Goal: Task Accomplishment & Management: Manage account settings

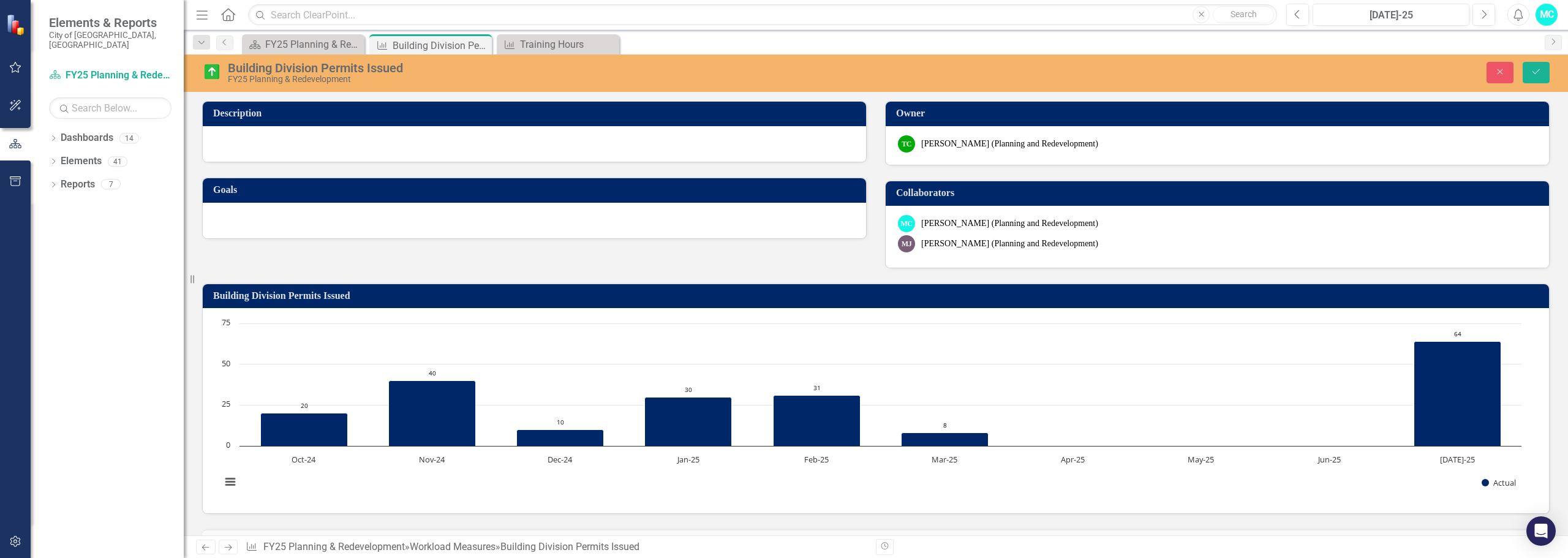
scroll to position [408, 0]
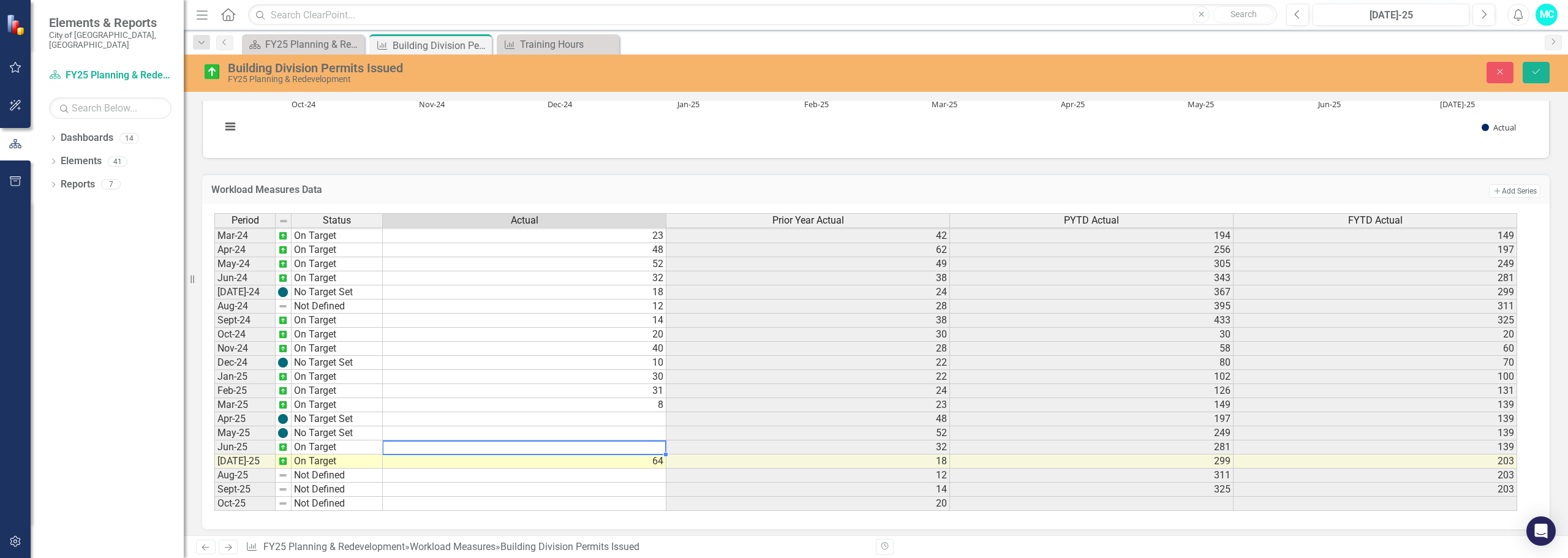
click at [634, 446] on td at bounding box center [525, 447] width 284 height 14
type textarea "60"
click at [359, 446] on td "On Target" at bounding box center [337, 447] width 91 height 14
click at [1531, 62] on button "Save" at bounding box center [1536, 72] width 27 height 21
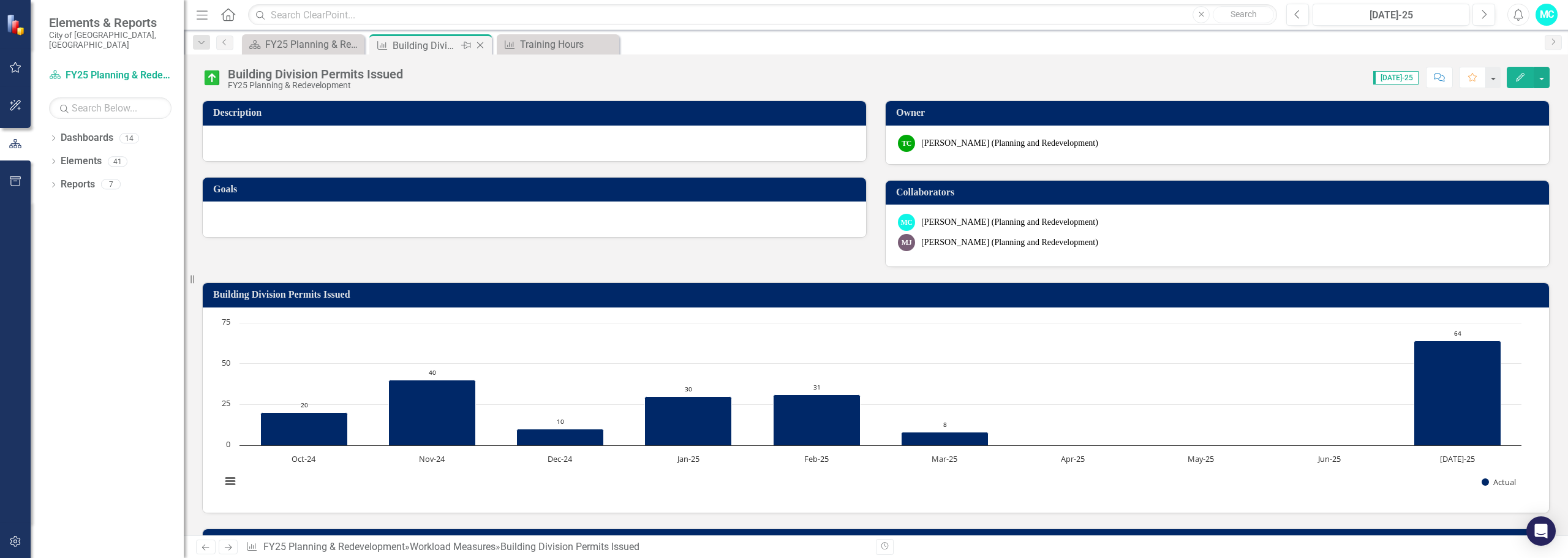
click at [482, 48] on icon "Close" at bounding box center [480, 45] width 12 height 10
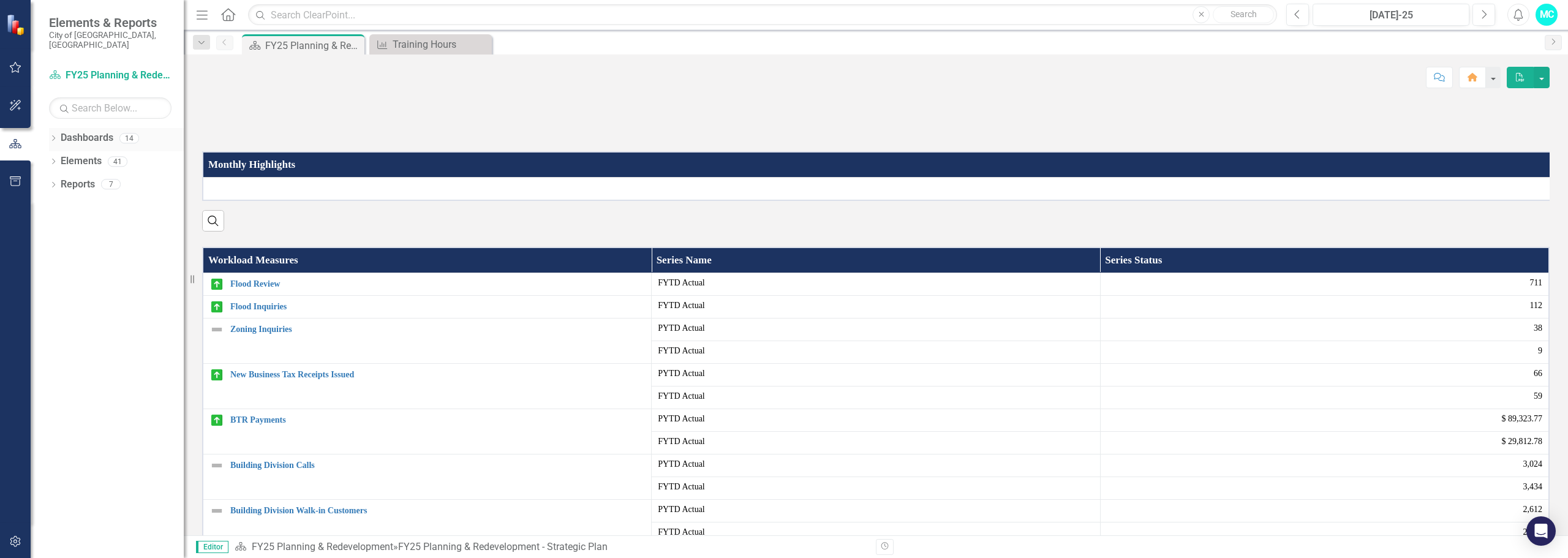
click at [68, 131] on link "Dashboards" at bounding box center [87, 137] width 53 height 14
click at [57, 136] on icon "Dropdown" at bounding box center [54, 139] width 9 height 7
click at [54, 251] on icon "Dropdown" at bounding box center [54, 254] width 9 height 7
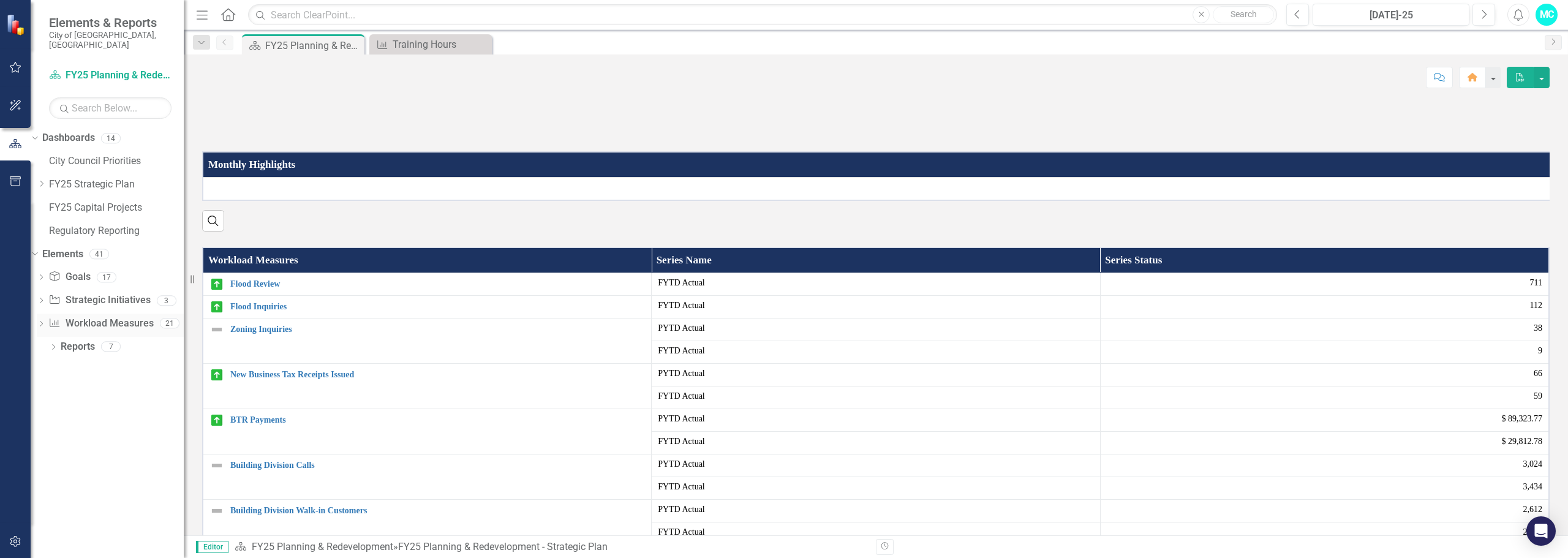
click at [104, 314] on div "Workload Measures Workload Measures" at bounding box center [101, 323] width 104 height 20
click at [46, 321] on icon "Dropdown" at bounding box center [41, 324] width 9 height 7
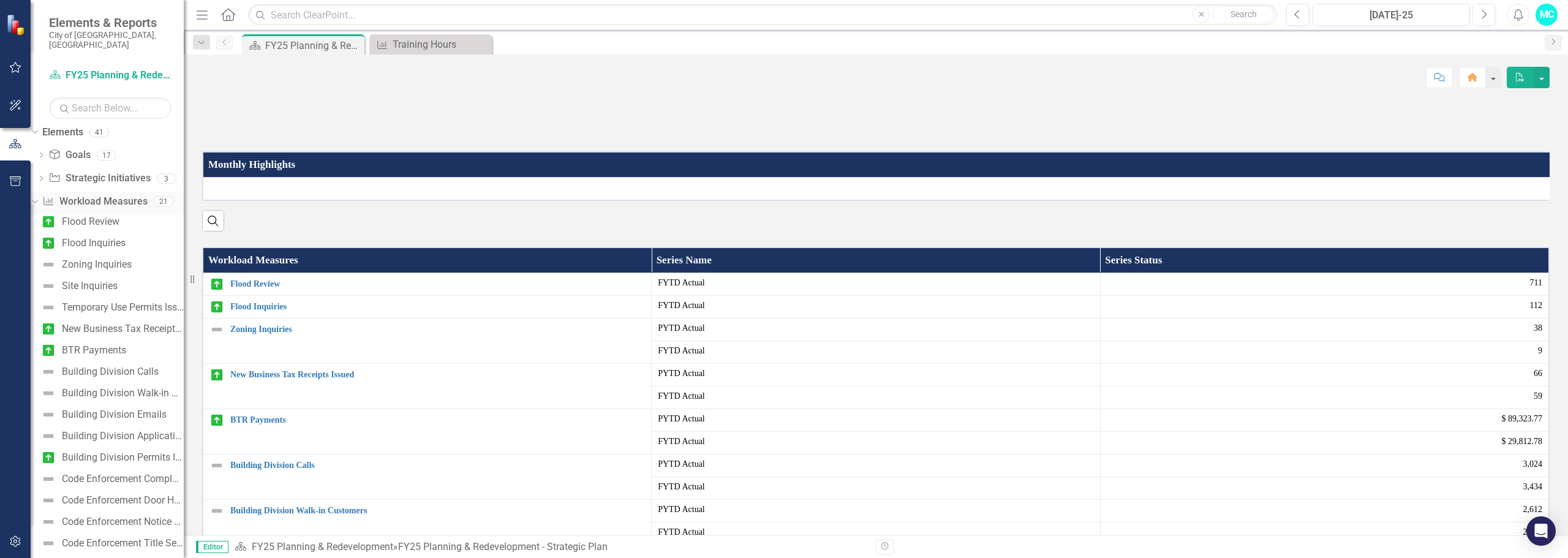
scroll to position [123, 0]
click at [96, 430] on div "Building Division Applications Received" at bounding box center [123, 435] width 122 height 11
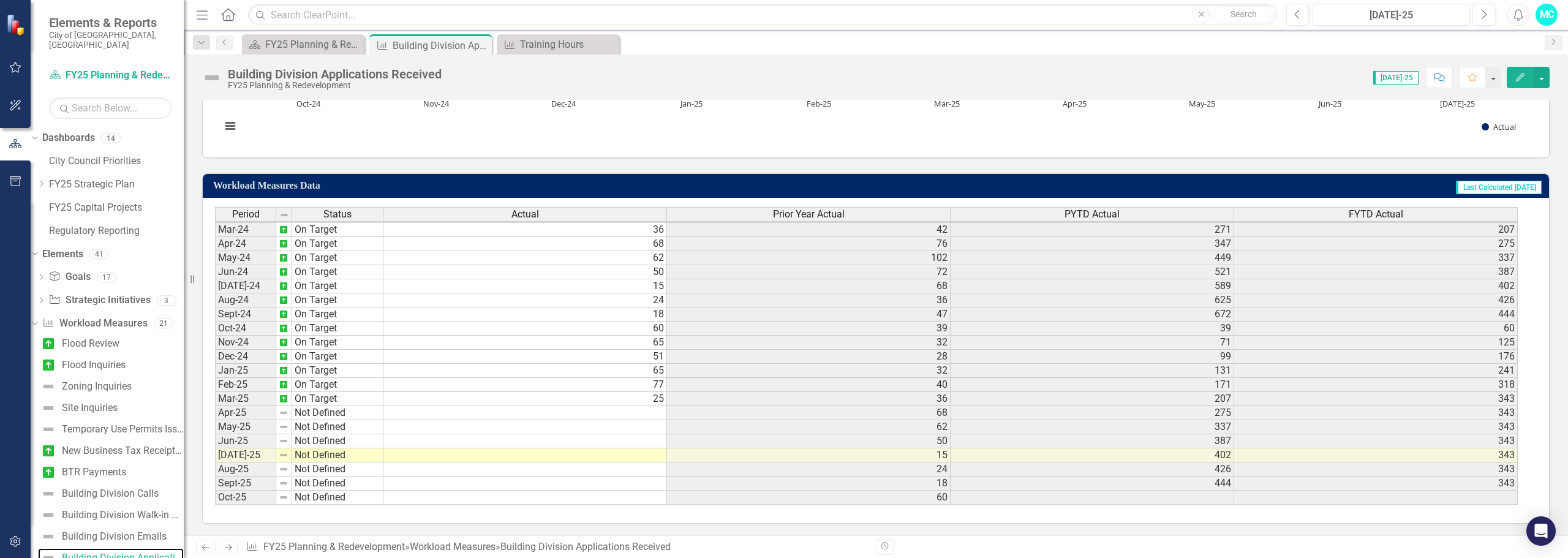
scroll to position [356, 0]
click at [359, 455] on td "Not Defined" at bounding box center [337, 454] width 91 height 14
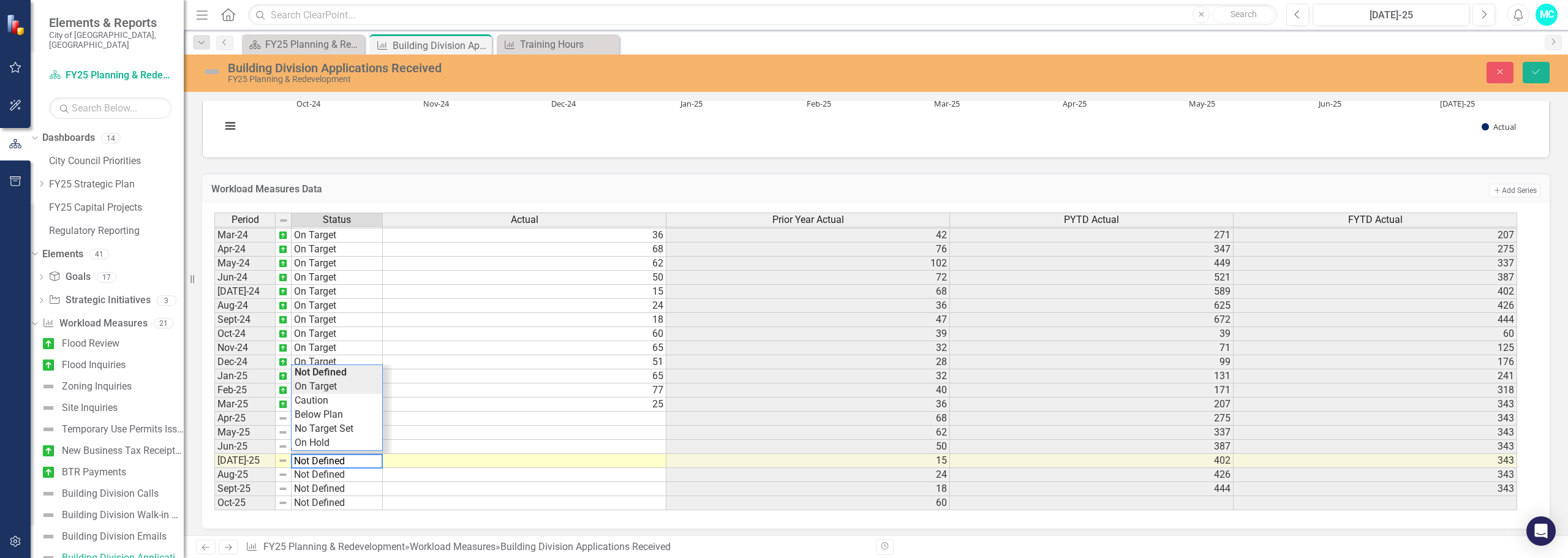
type textarea "On Target"
click at [341, 385] on div "Period Status Actual Prior Year Actual PYTD Actual FYTD Actual Feb-23 On Target…" at bounding box center [871, 362] width 1314 height 298
click at [440, 461] on td at bounding box center [525, 460] width 284 height 14
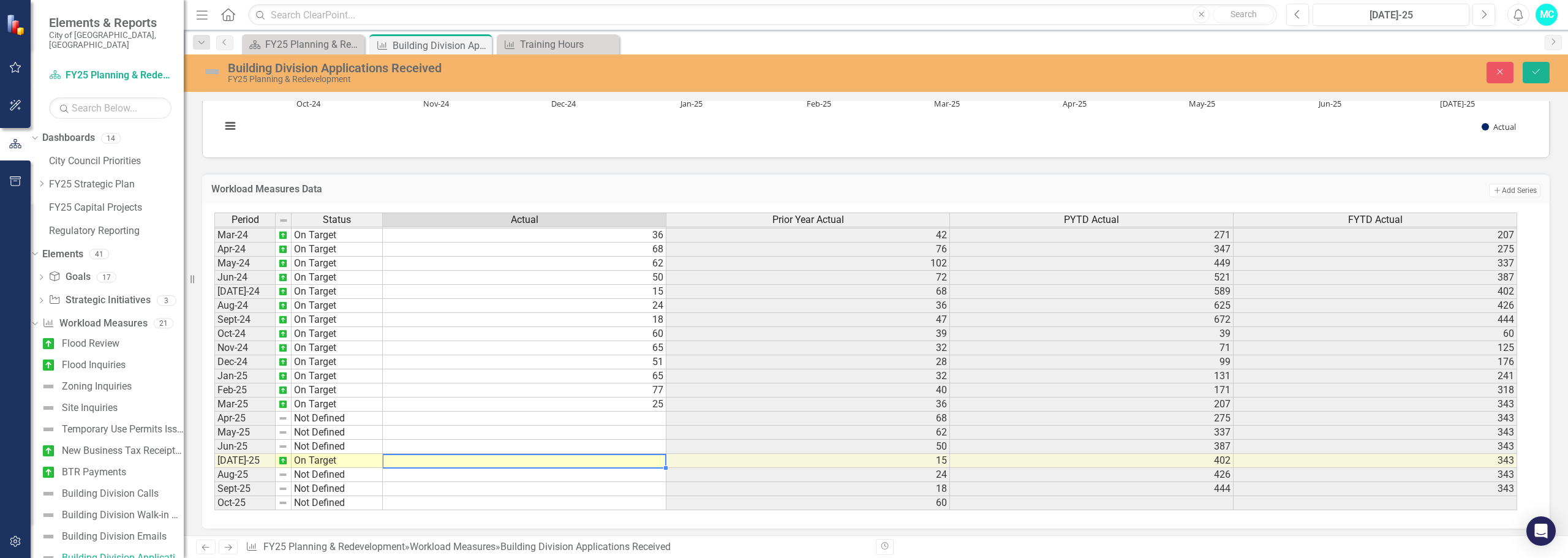
scroll to position [61, 0]
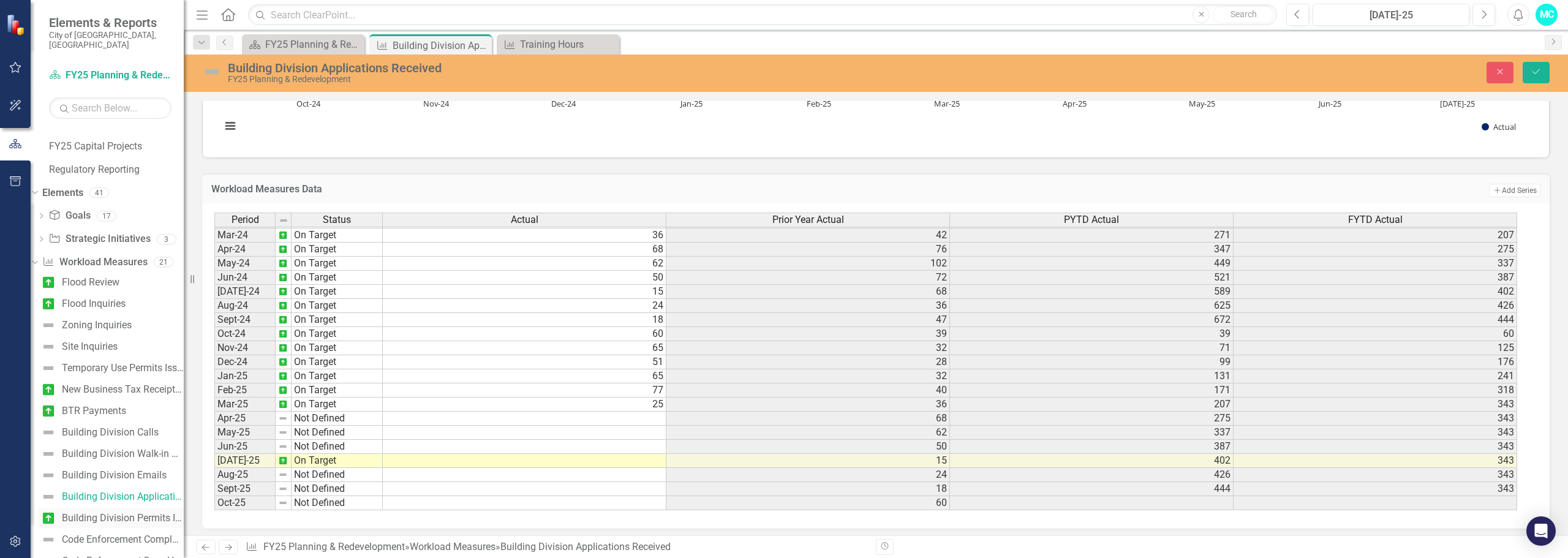
click at [126, 512] on div "Building Division Permits Issued" at bounding box center [123, 518] width 122 height 11
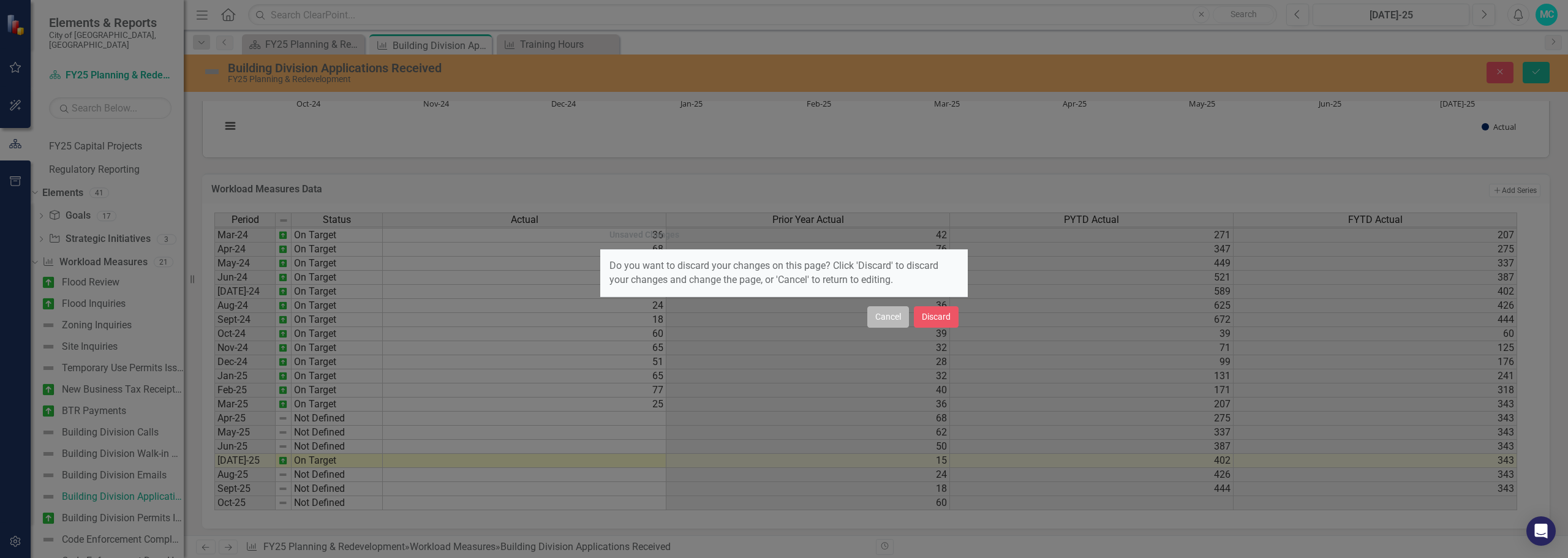
click at [902, 321] on button "Cancel" at bounding box center [888, 317] width 42 height 21
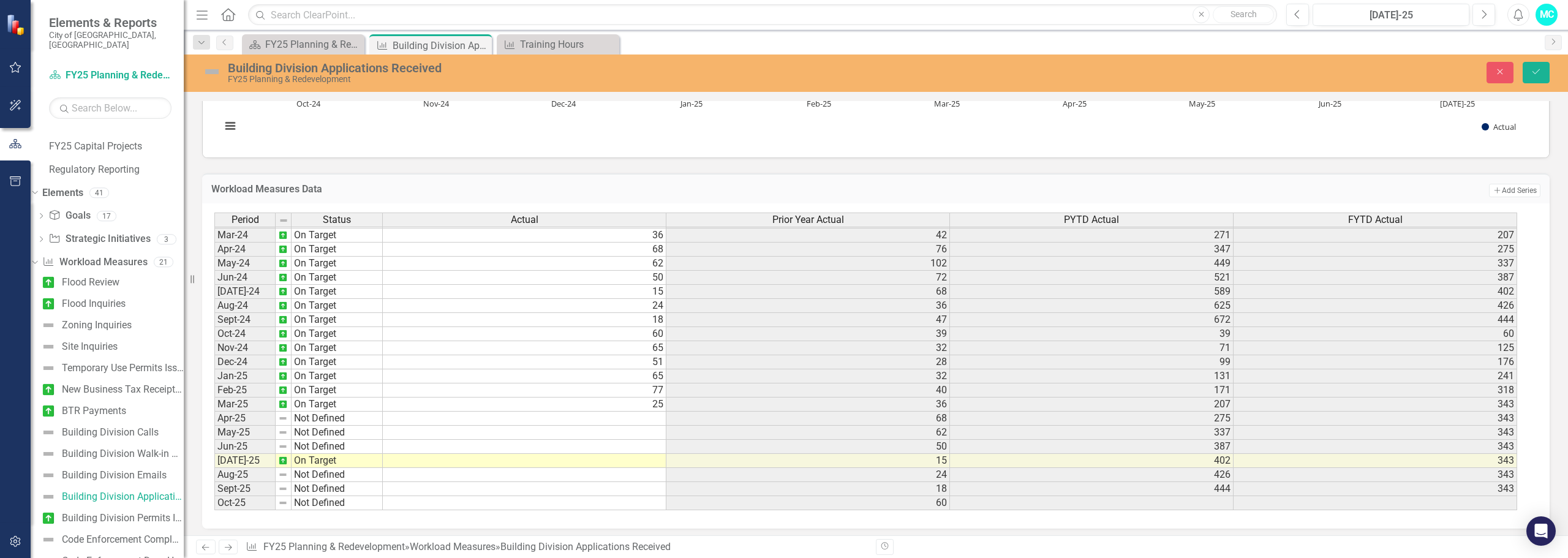
click at [559, 464] on td at bounding box center [525, 460] width 284 height 14
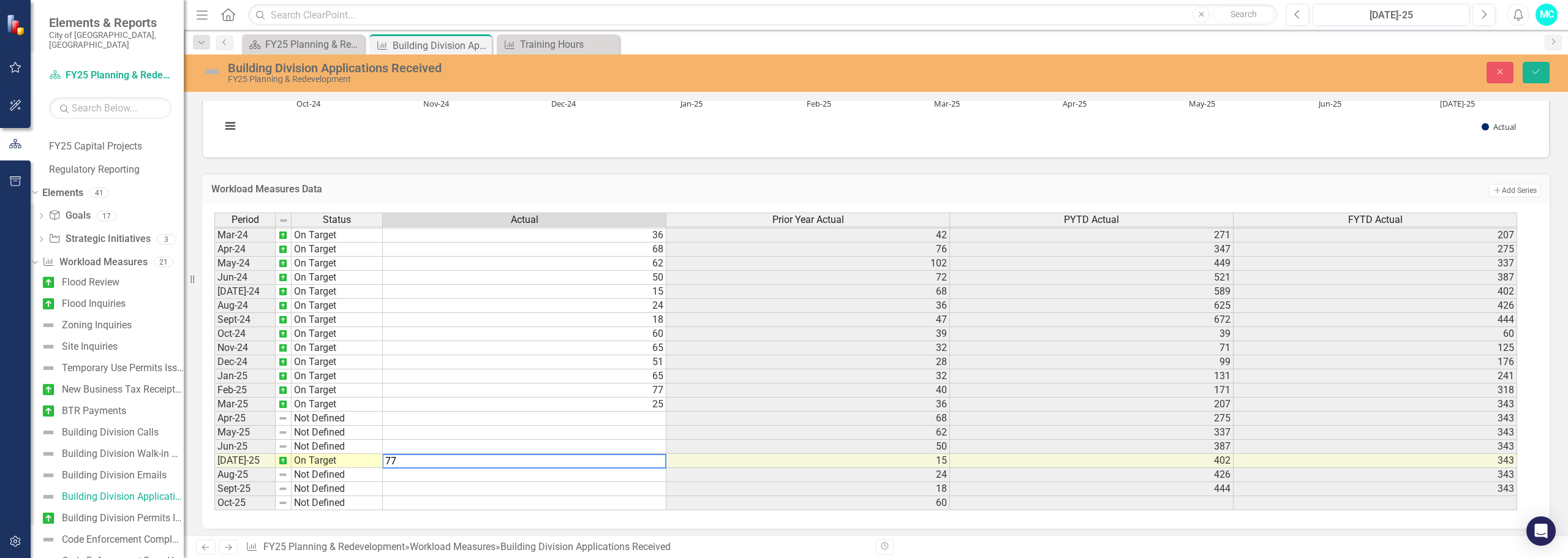
type textarea "77"
click at [215, 481] on div "Period Status Actual Prior Year Actual PYTD Actual FYTD Actual Feb-23 On Target…" at bounding box center [215, 270] width 0 height 480
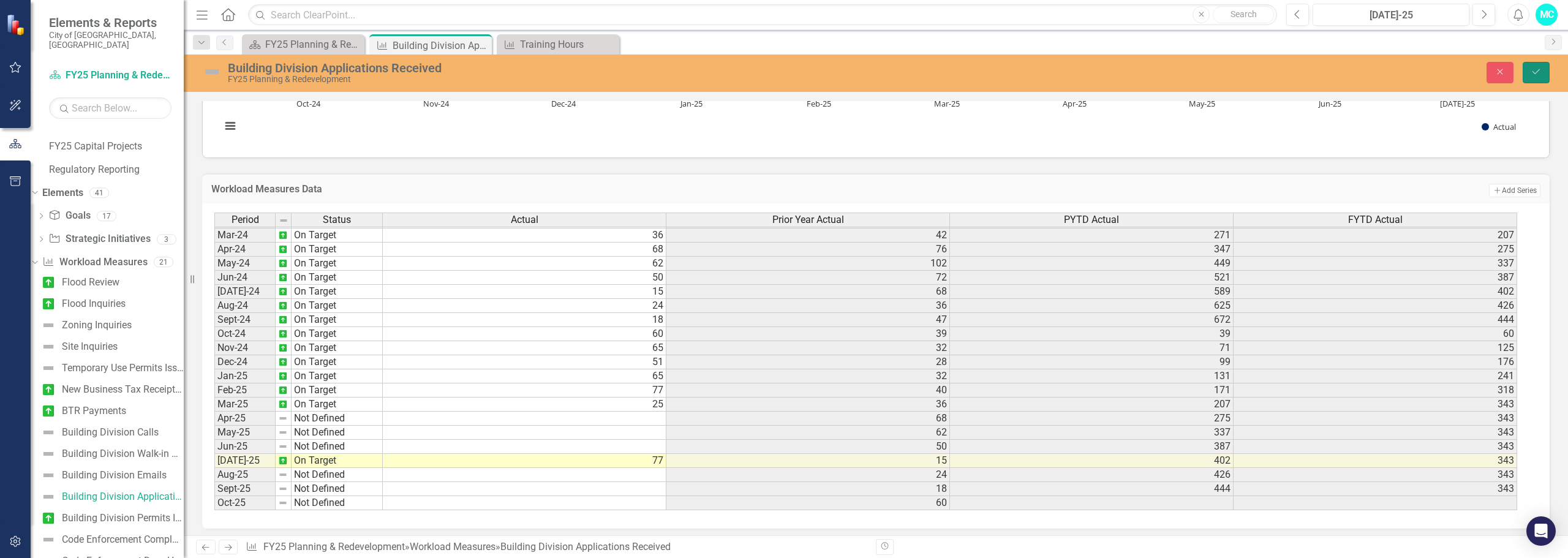
click at [1528, 68] on button "Save" at bounding box center [1536, 72] width 27 height 21
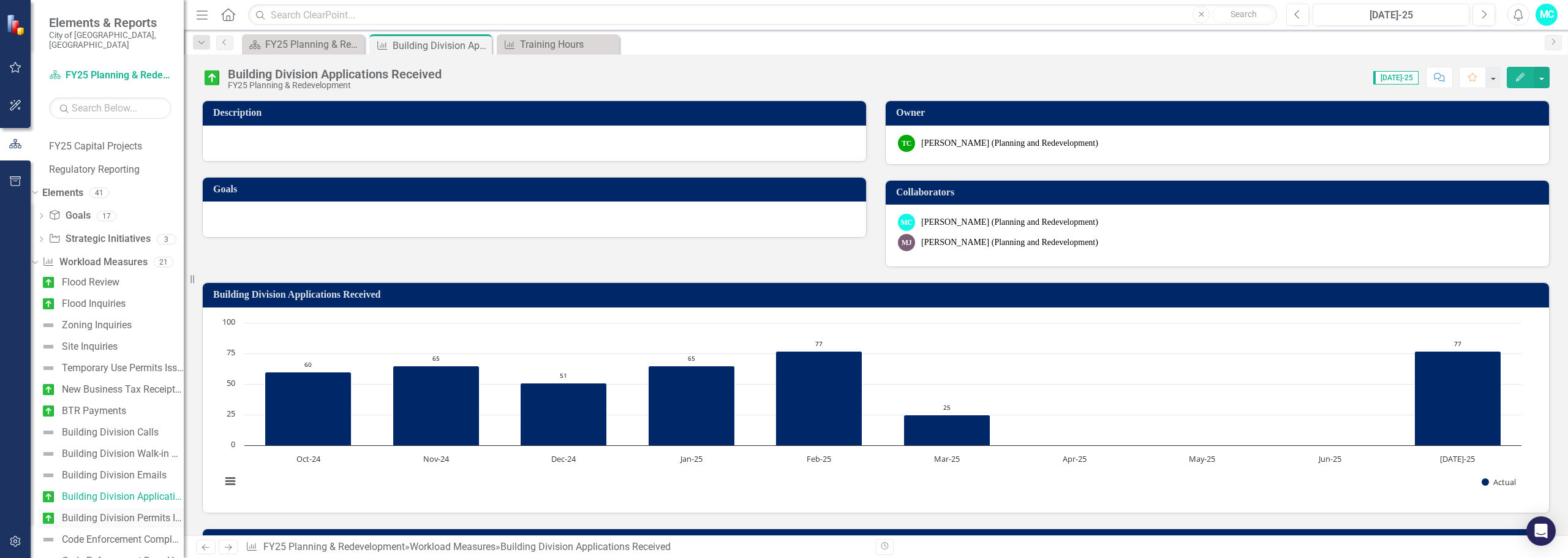
click at [135, 509] on link "Building Division Permits Issued" at bounding box center [111, 518] width 146 height 20
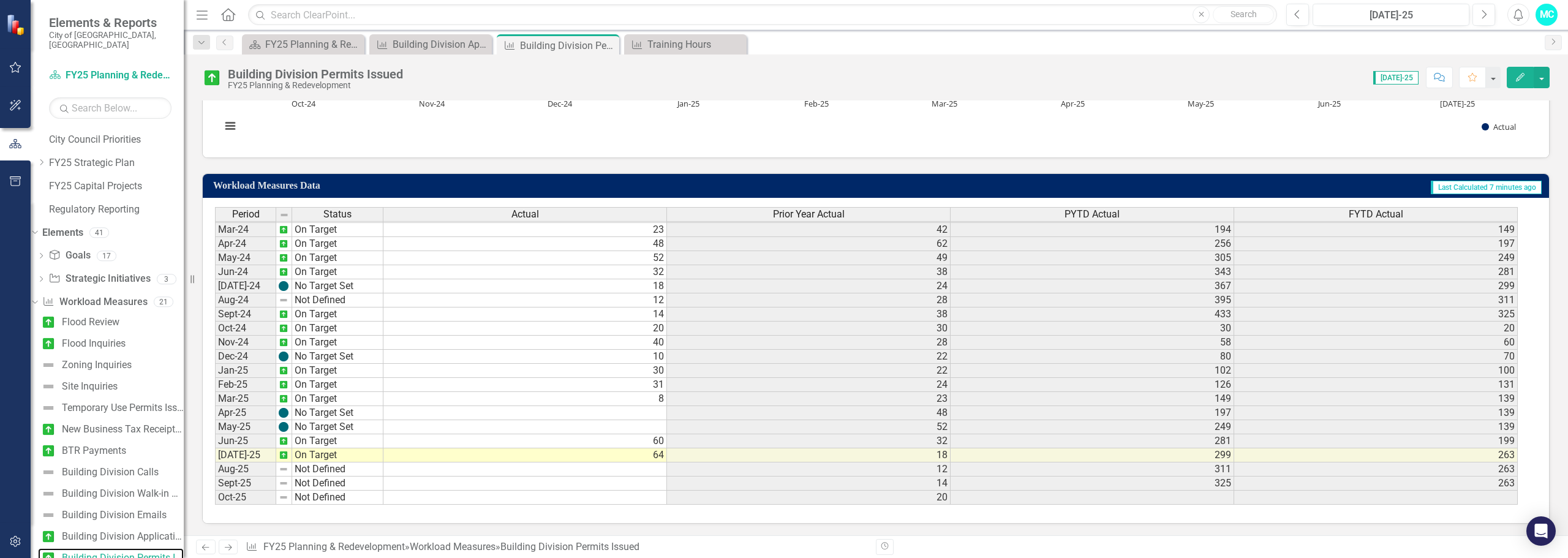
scroll to position [356, 0]
click at [566, 456] on td "64" at bounding box center [526, 454] width 284 height 14
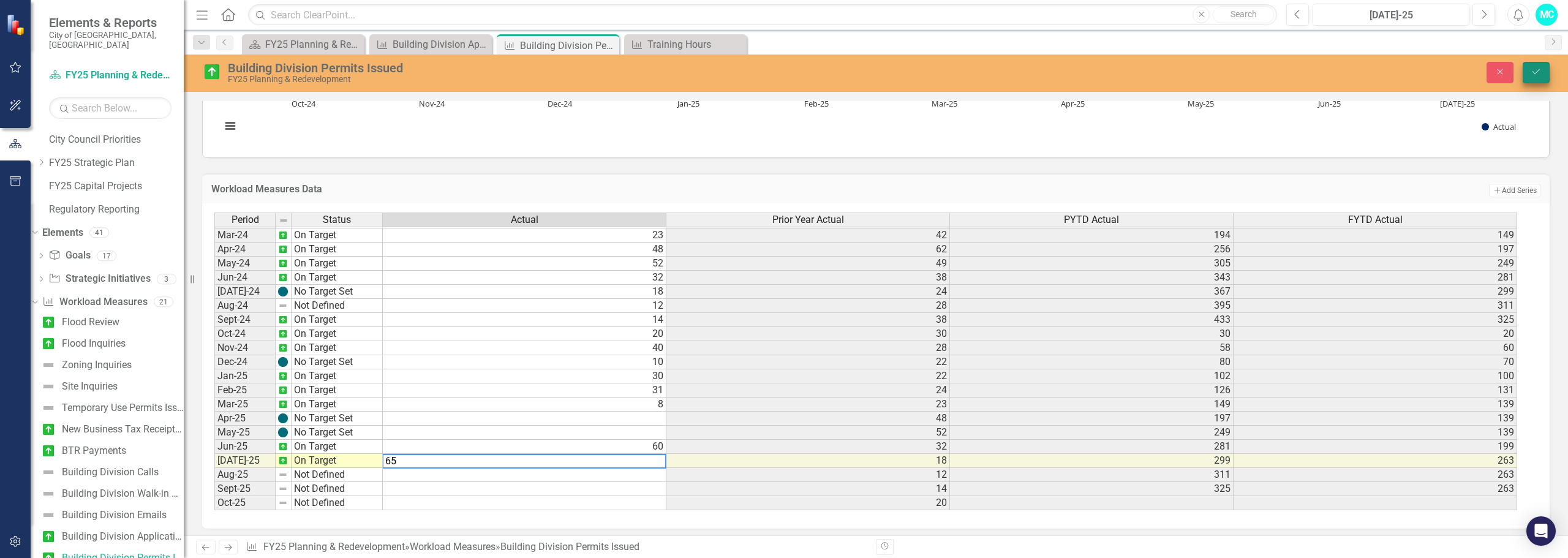
type textarea "65"
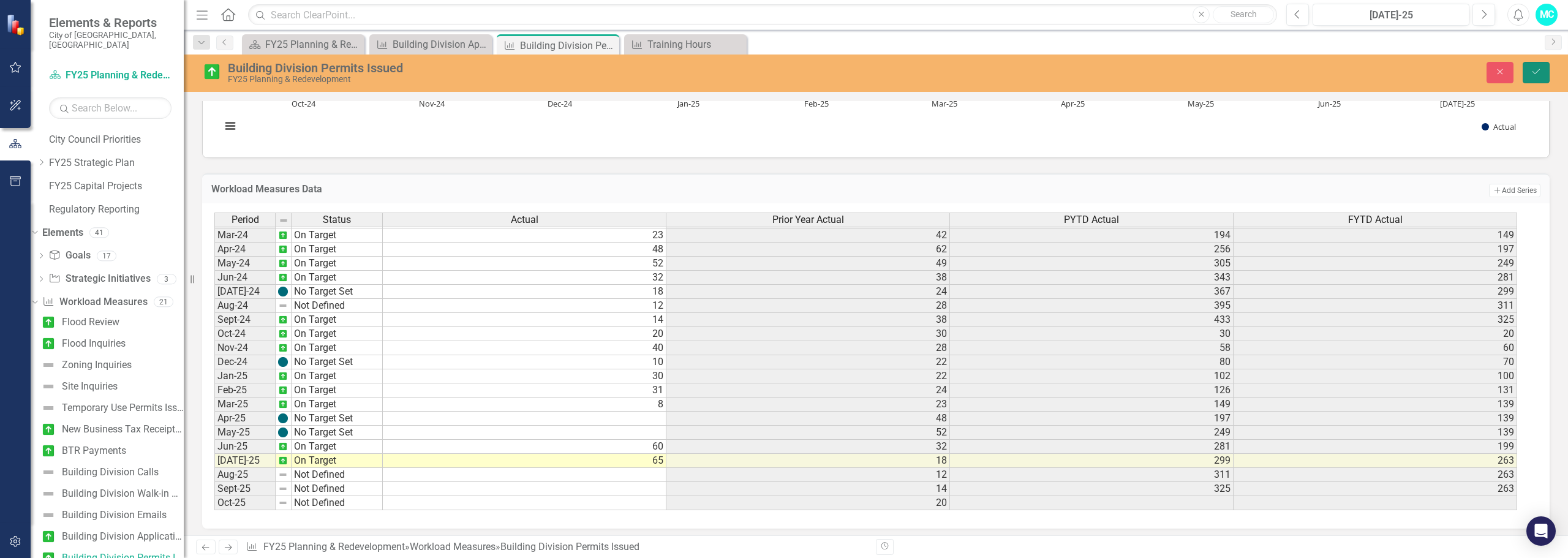
click at [1540, 76] on button "Save" at bounding box center [1536, 72] width 27 height 21
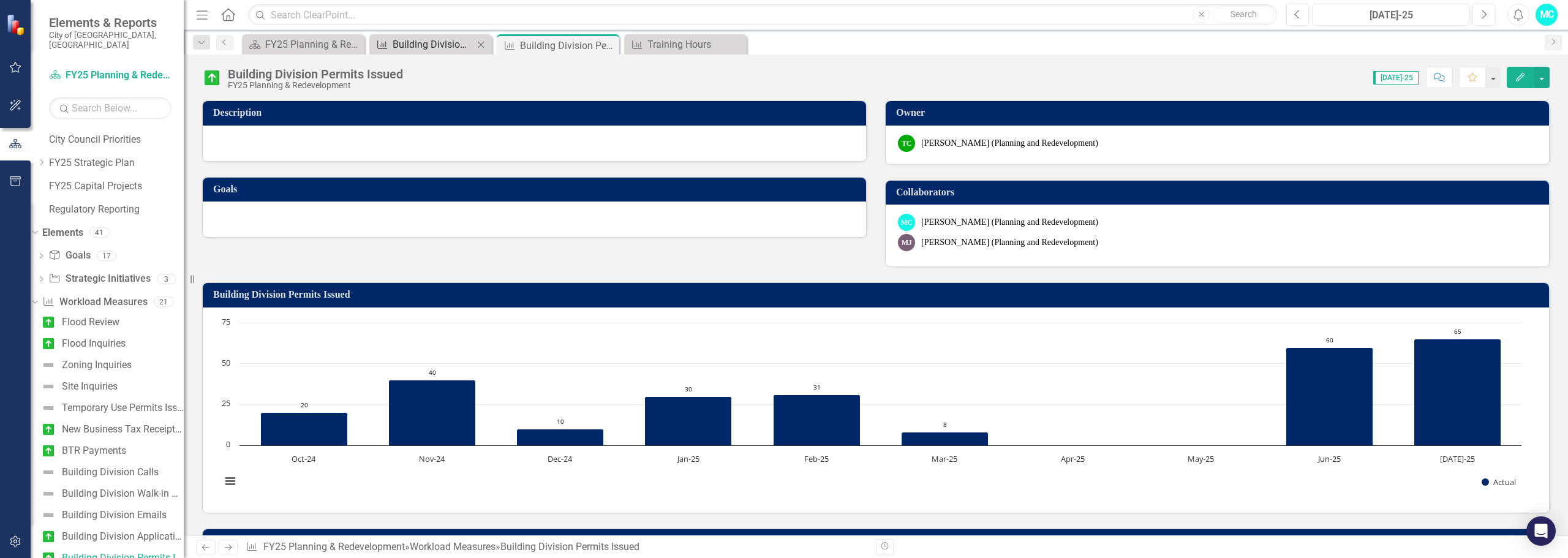
click at [433, 37] on div "Building Division Applications Received" at bounding box center [433, 44] width 81 height 15
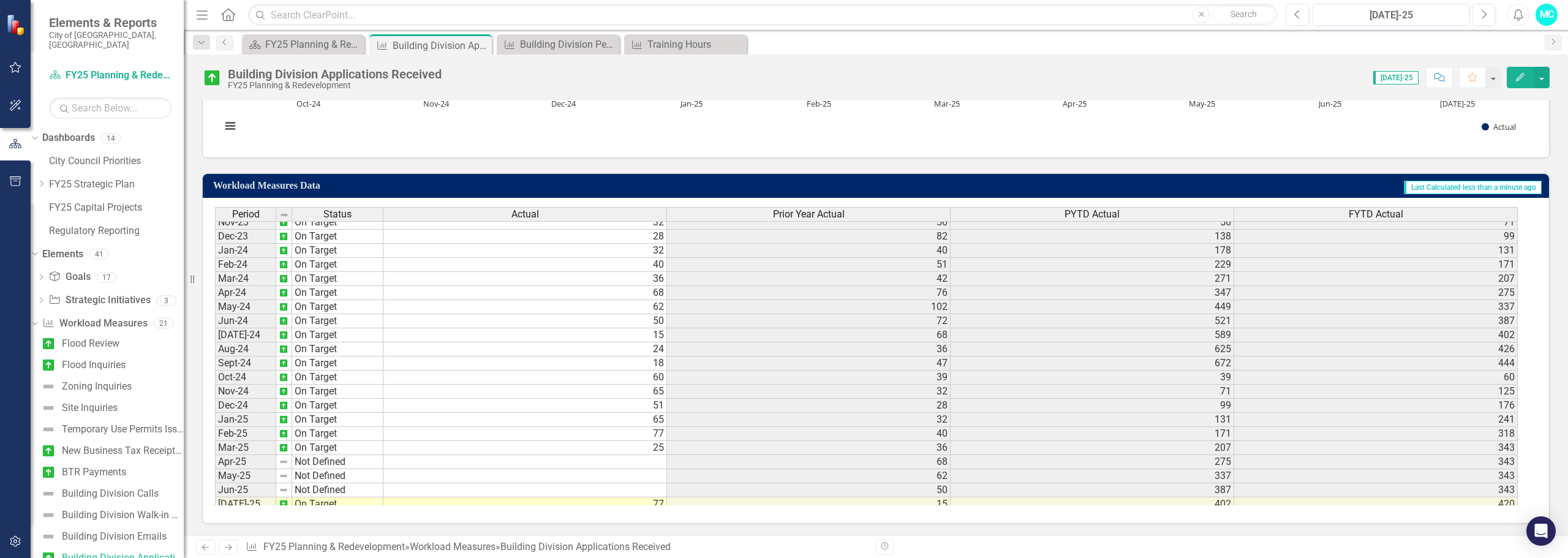
scroll to position [408, 0]
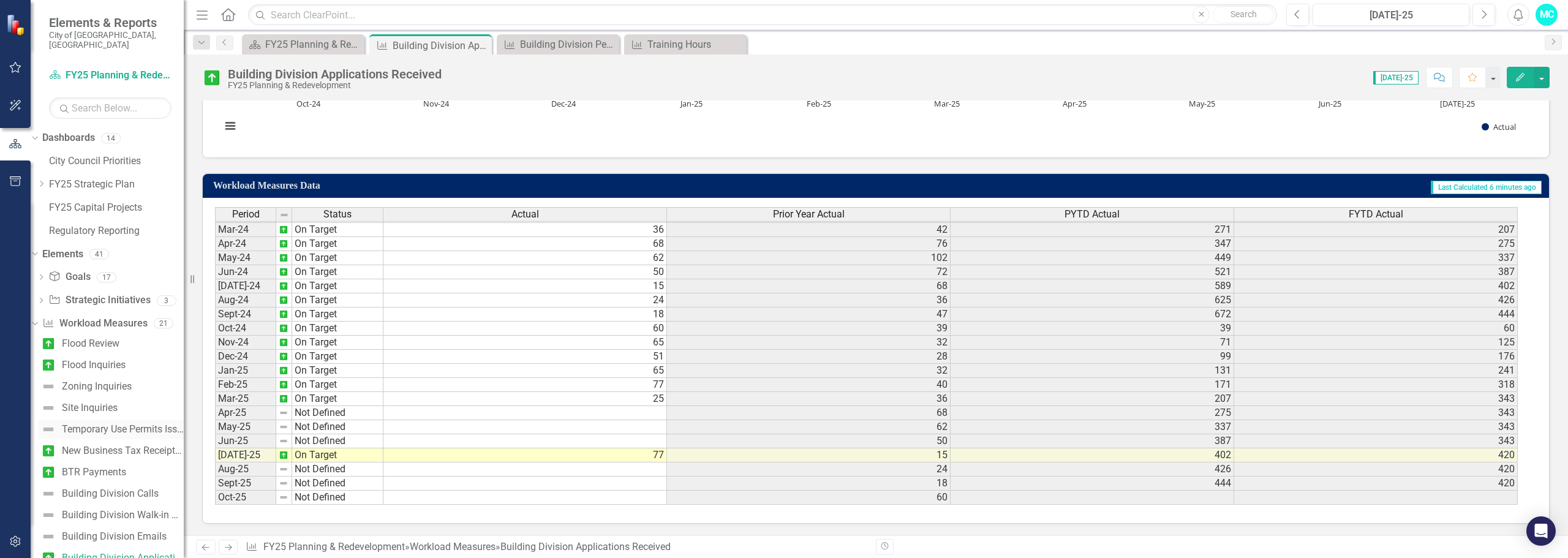
click at [132, 424] on div "Temporary Use Permits Issued" at bounding box center [123, 429] width 122 height 11
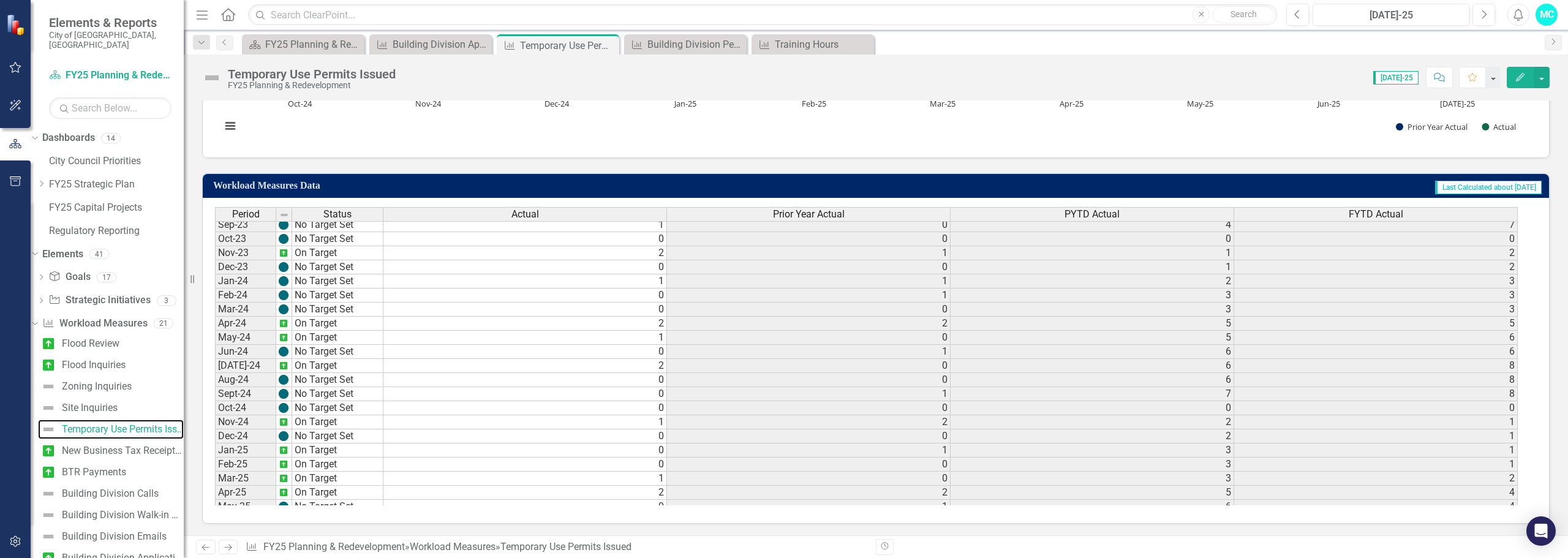
scroll to position [408, 0]
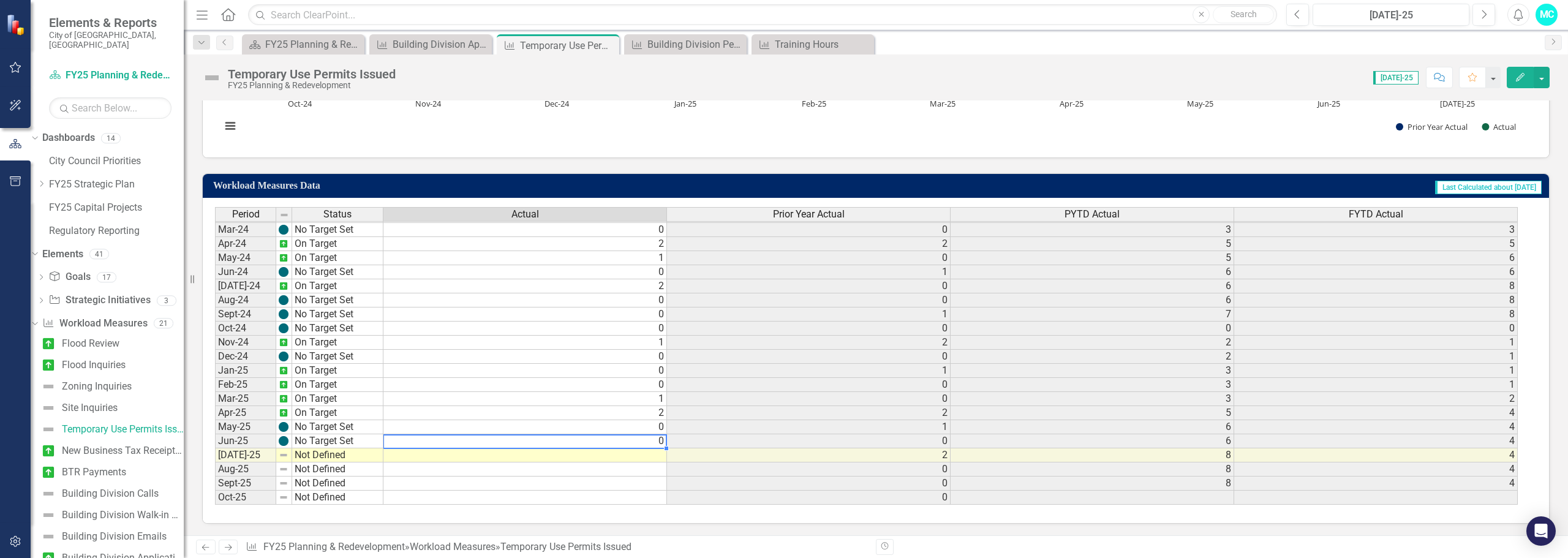
click at [447, 446] on tbody "Oct-22 Not Defined 0 0 0 0 Nov-22 Not Defined 1 1 1 [DATE]-22 Not Defined 0 1 2…" at bounding box center [866, 244] width 1303 height 522
click at [451, 457] on td at bounding box center [526, 455] width 284 height 14
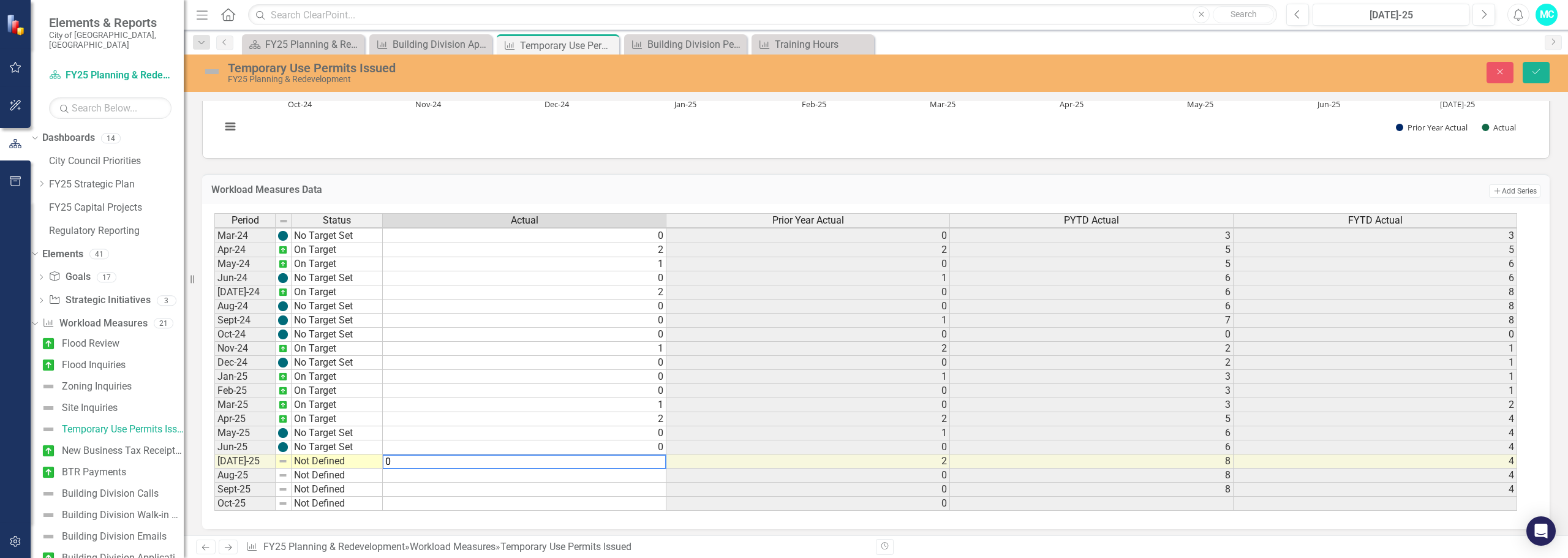
type textarea "0"
click at [329, 463] on td "Not Defined" at bounding box center [337, 461] width 91 height 14
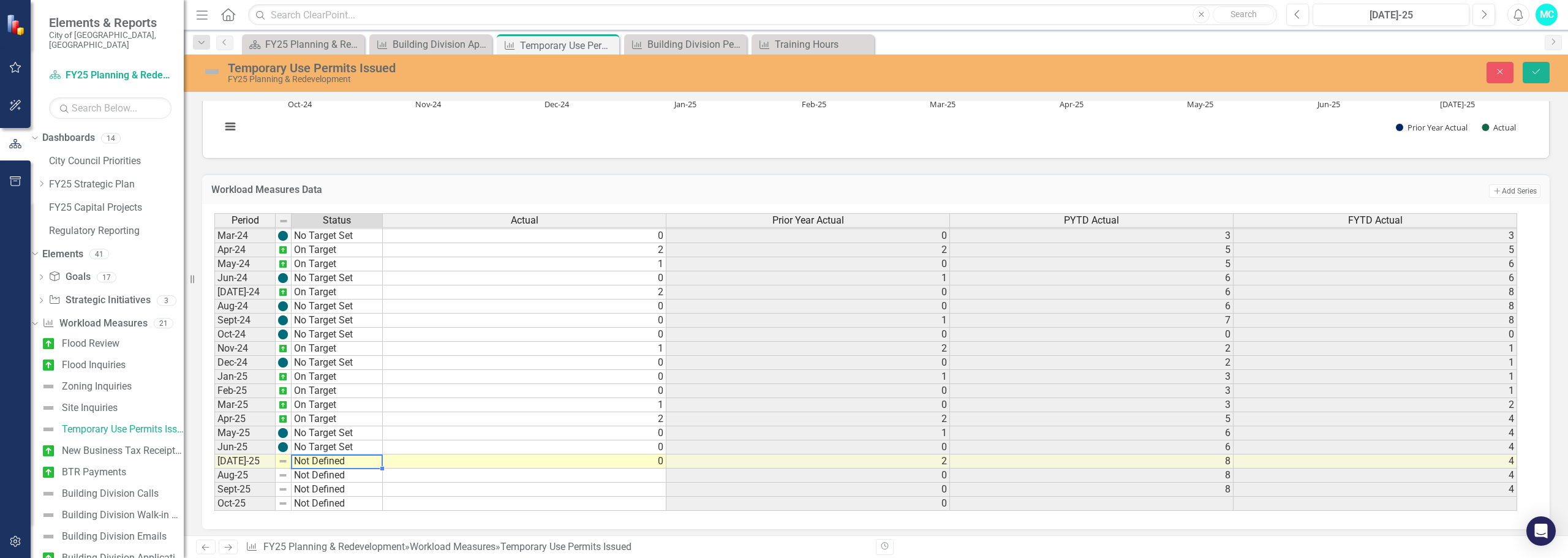
click at [329, 463] on td "Not Defined" at bounding box center [337, 461] width 91 height 14
type textarea "No Target Set"
click at [333, 424] on div "Period Status Actual Prior Year Actual PYTD Actual FYTD Actual Feb-23 No Target…" at bounding box center [871, 362] width 1314 height 298
click at [1532, 68] on icon "Save" at bounding box center [1536, 72] width 11 height 9
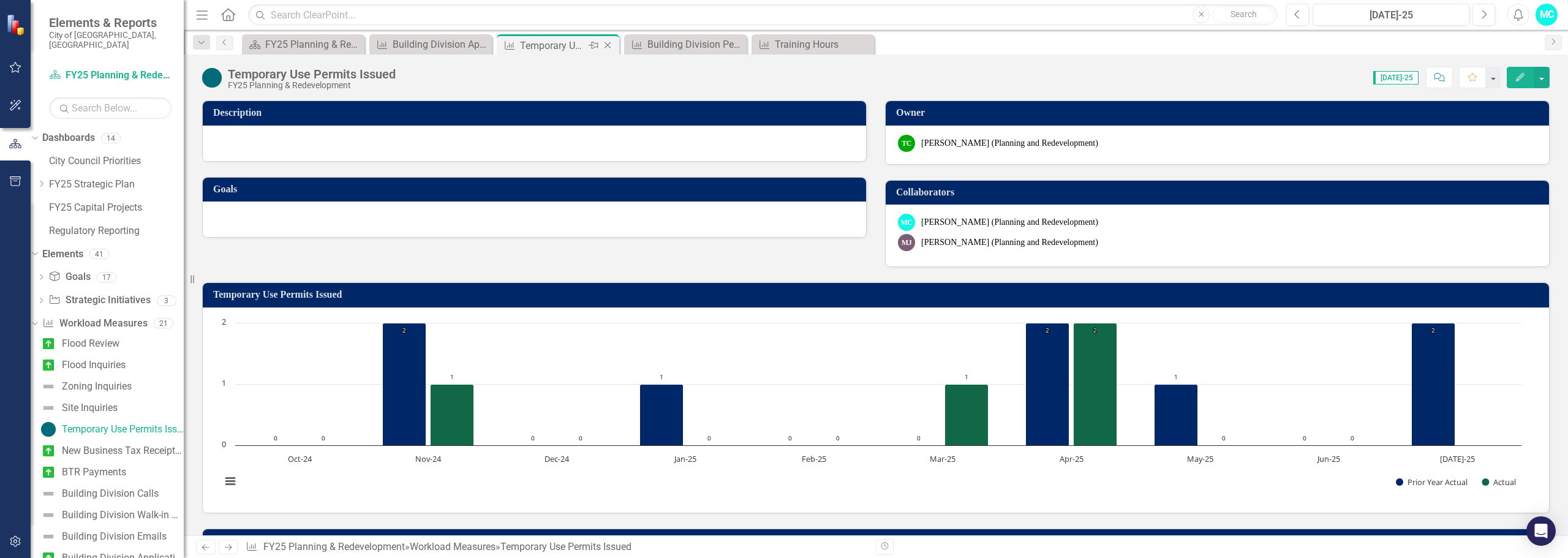
click at [608, 42] on icon "Close" at bounding box center [607, 45] width 12 height 10
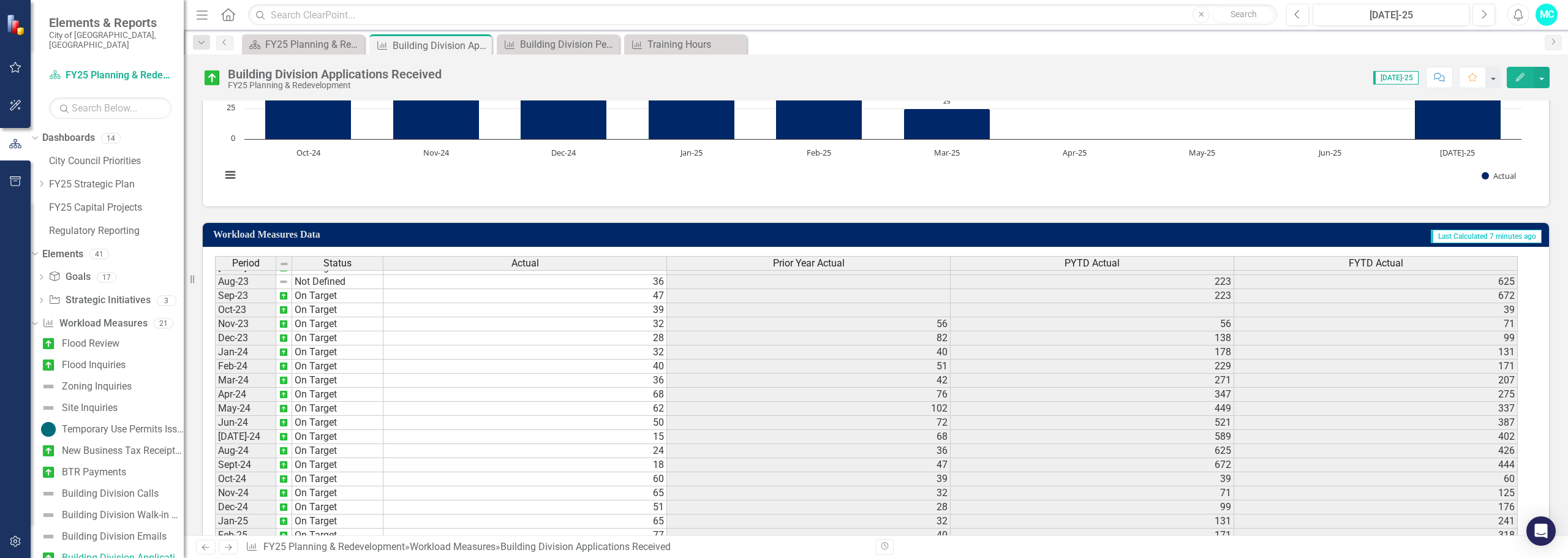
scroll to position [408, 0]
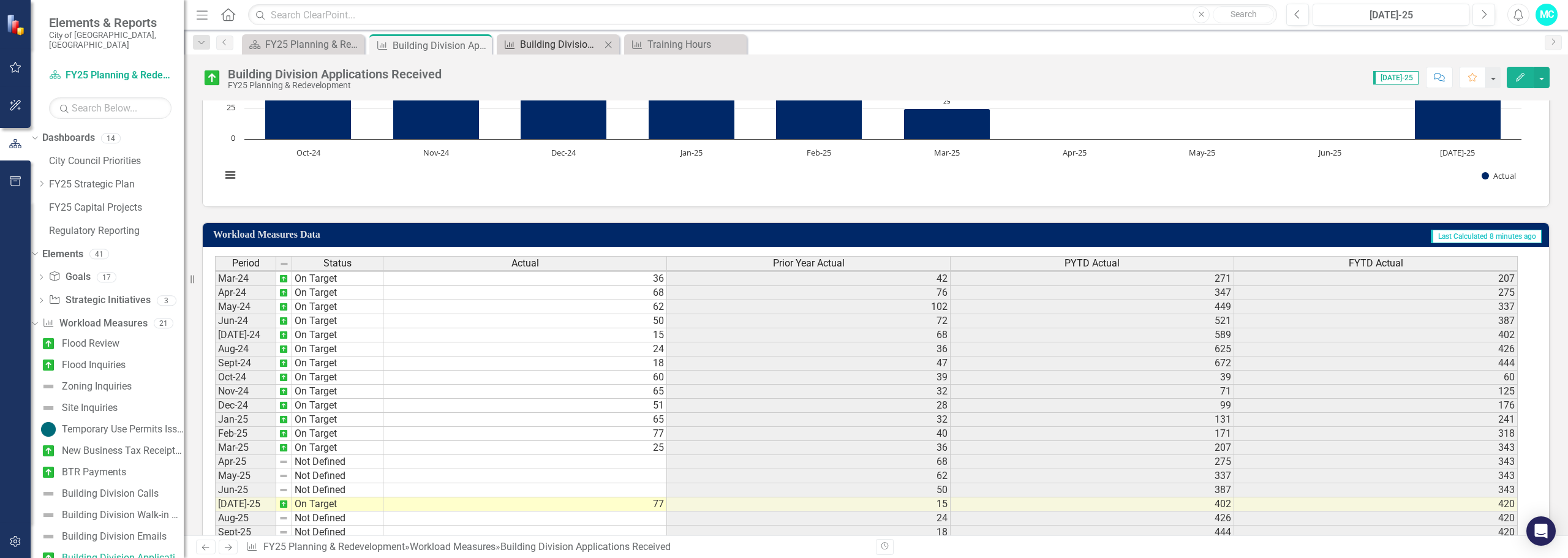
click at [579, 49] on div "Building Division Permits Issued" at bounding box center [560, 44] width 81 height 15
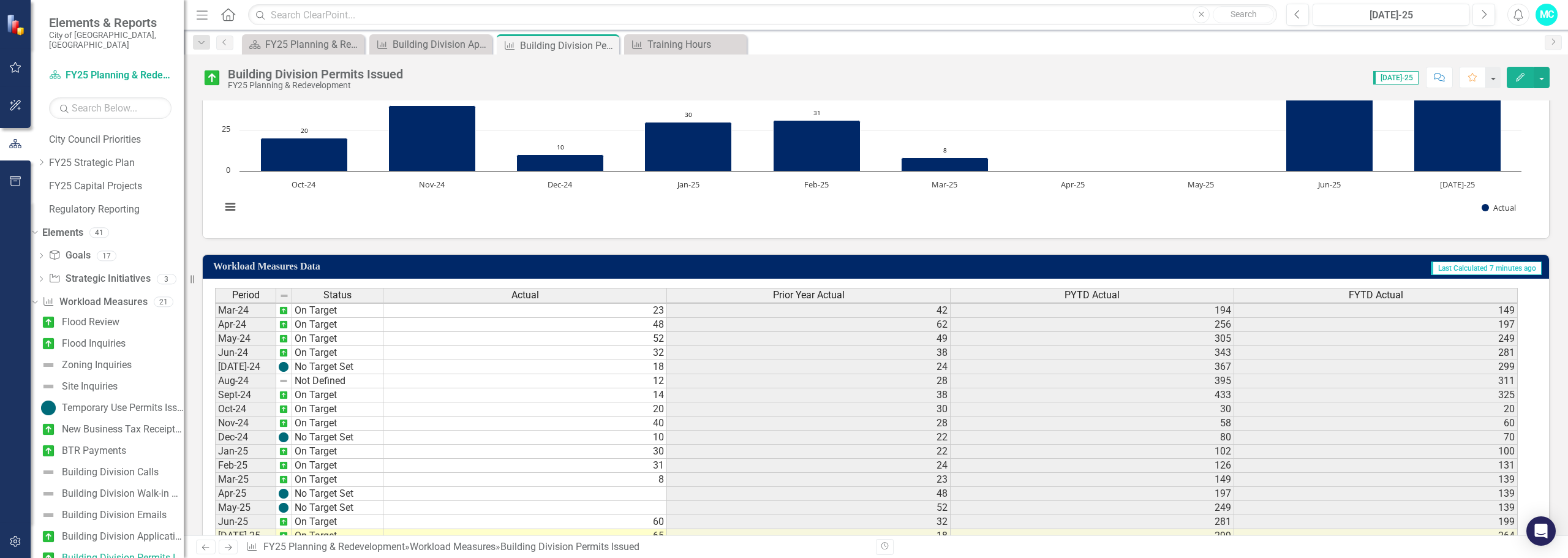
scroll to position [356, 0]
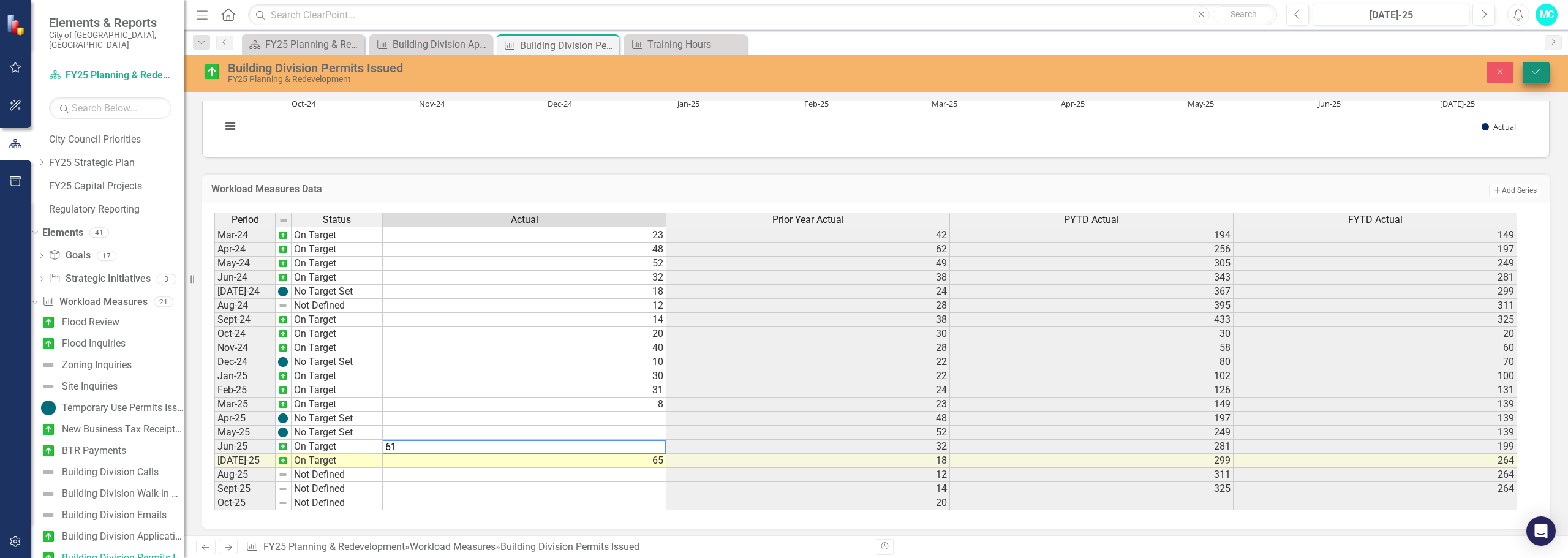
type textarea "61"
click at [1540, 69] on icon "Save" at bounding box center [1536, 72] width 11 height 9
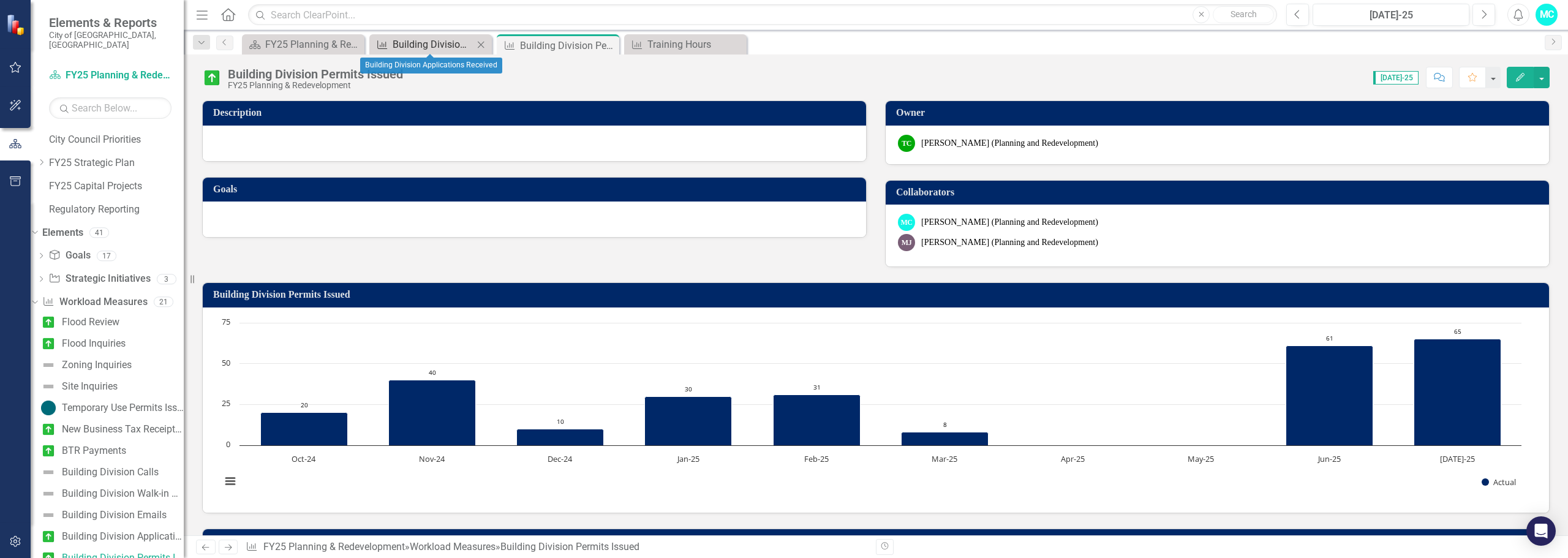
click at [431, 43] on div "Building Division Applications Received" at bounding box center [433, 44] width 81 height 15
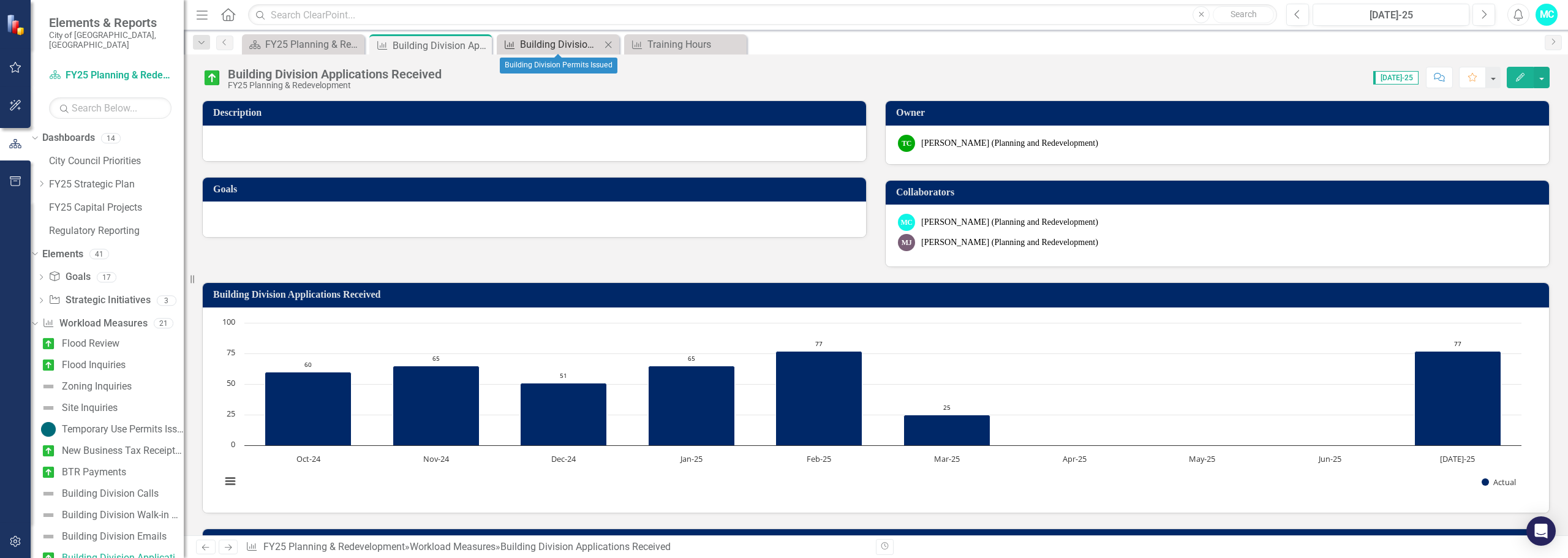
click at [542, 38] on div "Building Division Permits Issued" at bounding box center [560, 44] width 81 height 15
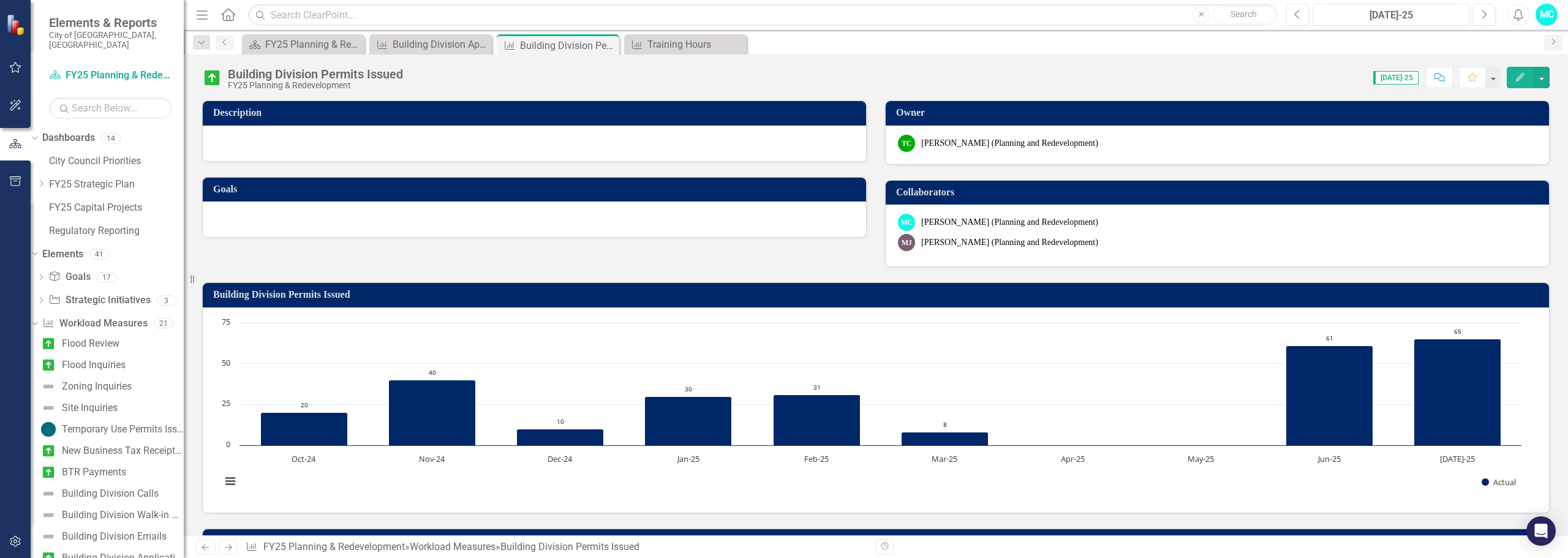
scroll to position [21, 0]
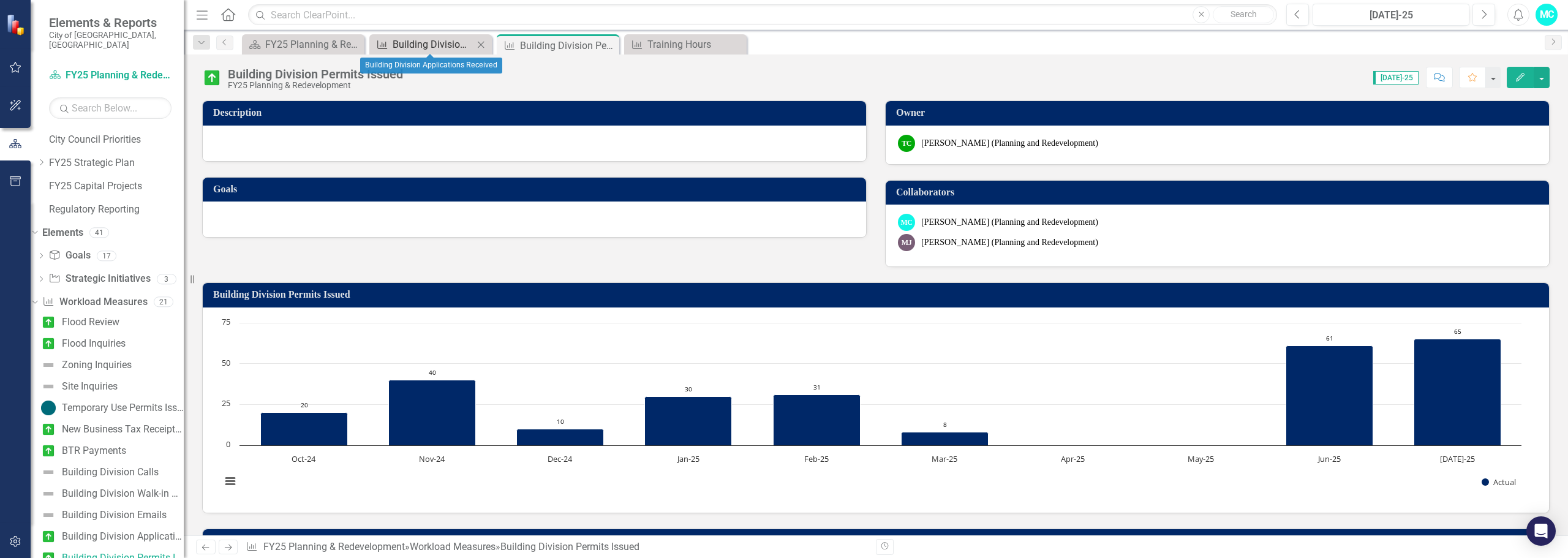
click at [420, 40] on div "Building Division Applications Received" at bounding box center [433, 44] width 81 height 15
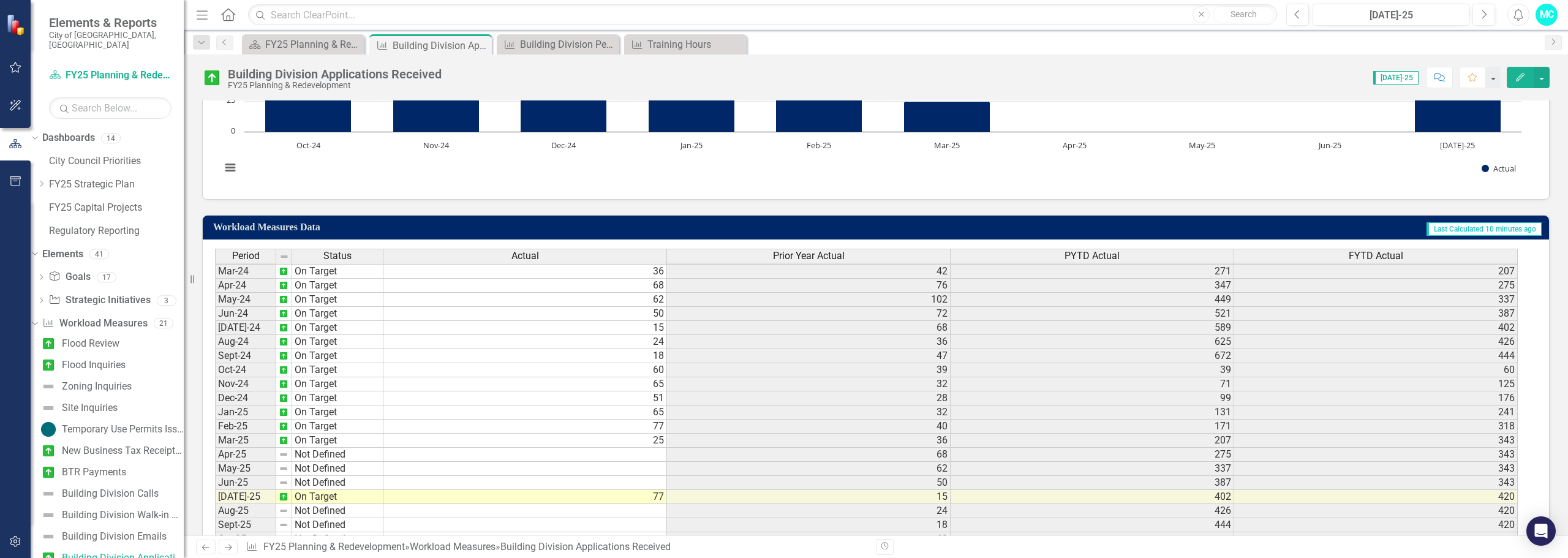
scroll to position [356, 0]
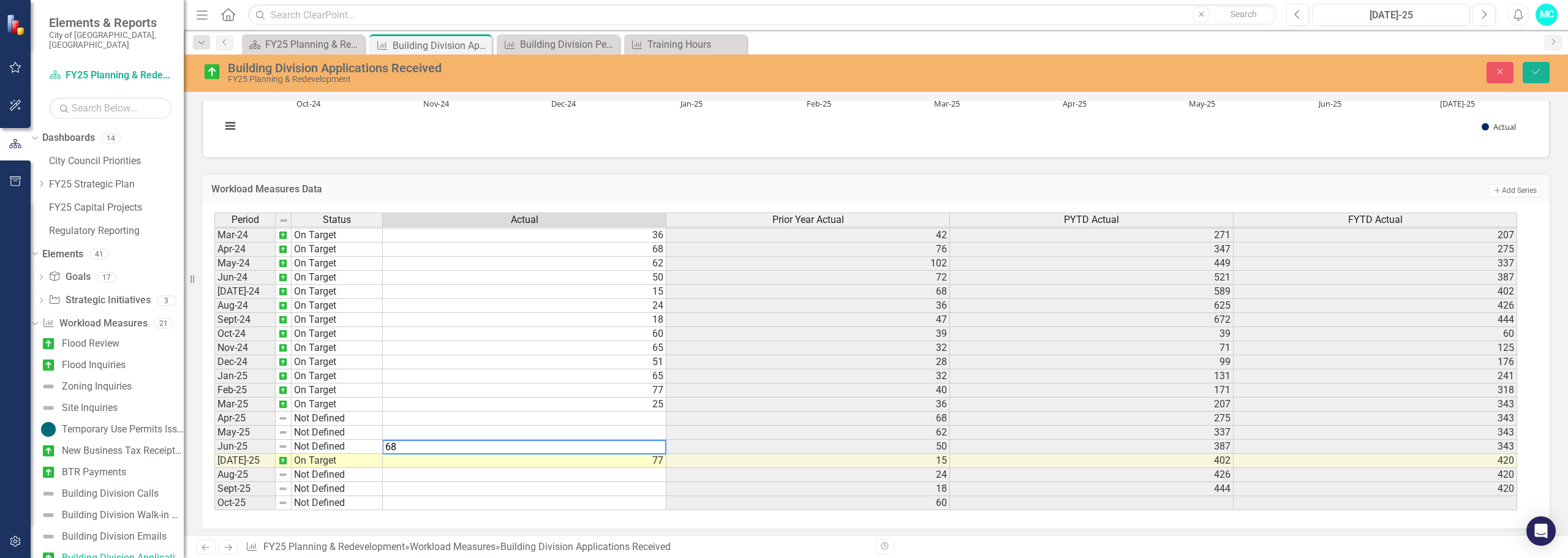
type textarea "68"
click at [343, 450] on td "Not Defined" at bounding box center [337, 446] width 91 height 14
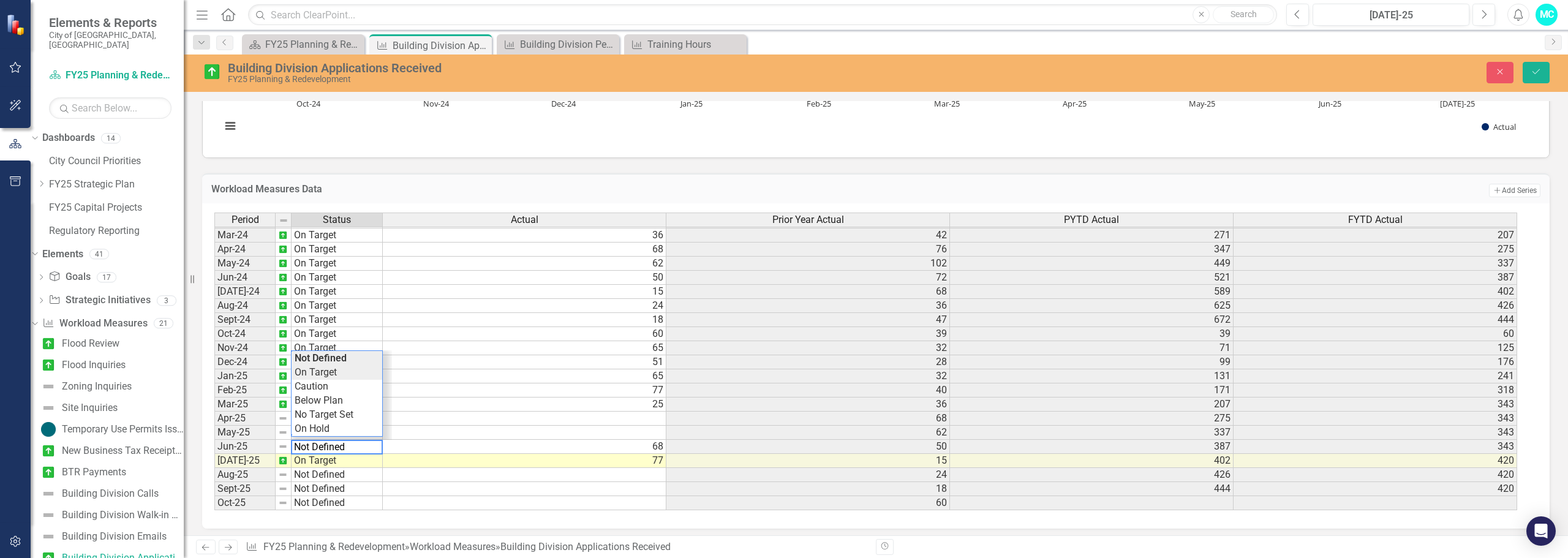
type textarea "On Target"
click at [327, 368] on div "Period Status Actual Prior Year Actual PYTD Actual FYTD Actual Feb-23 On Target…" at bounding box center [871, 362] width 1314 height 298
click at [1538, 74] on icon "Save" at bounding box center [1536, 72] width 11 height 9
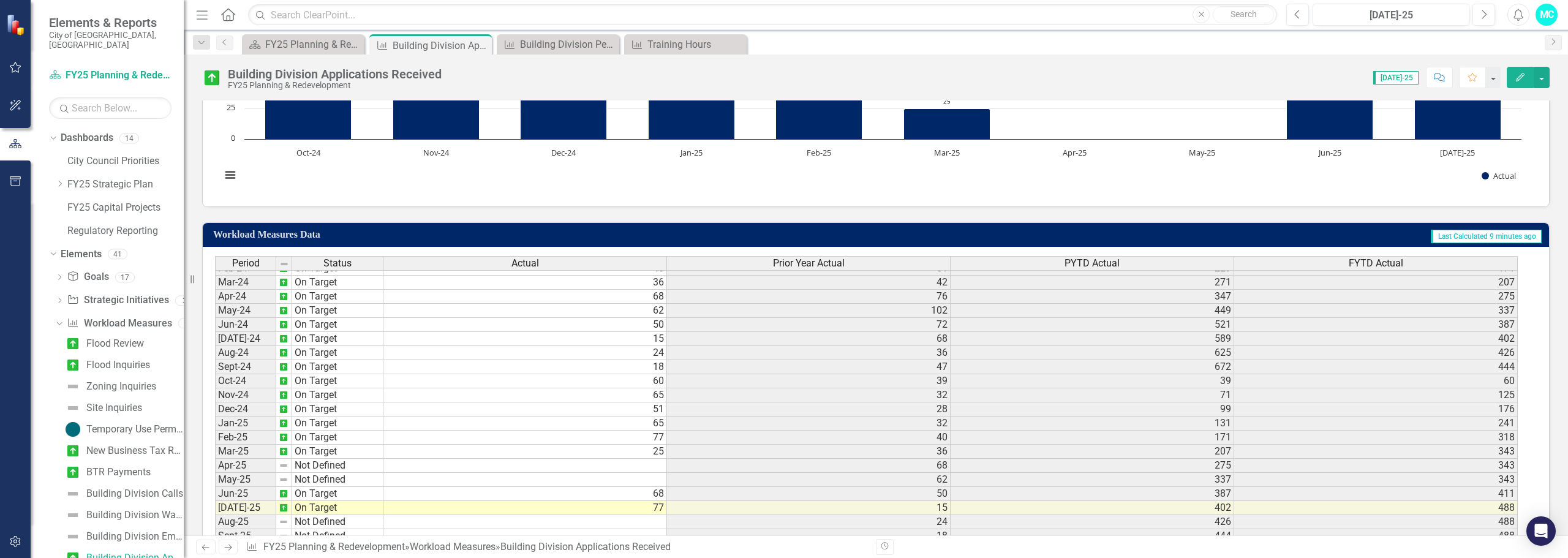
scroll to position [408, 0]
click at [540, 39] on div "Building Division Permits Issued" at bounding box center [560, 44] width 81 height 15
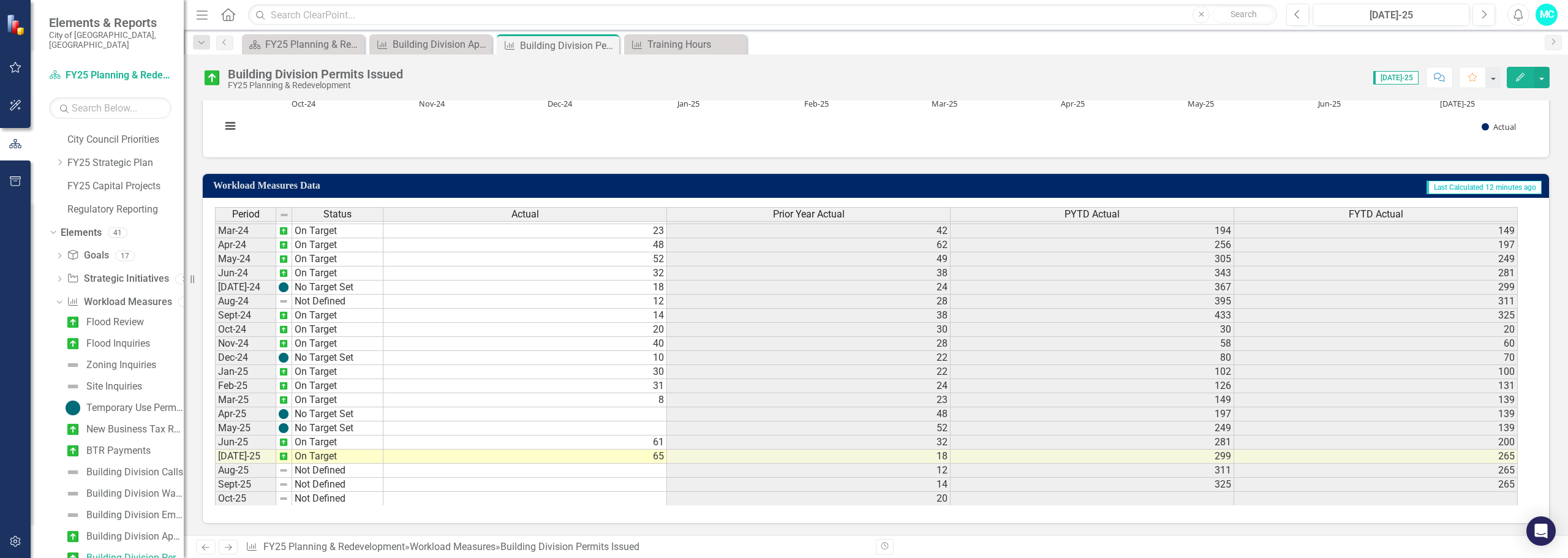
scroll to position [408, 0]
click at [609, 46] on icon "Close" at bounding box center [607, 45] width 12 height 10
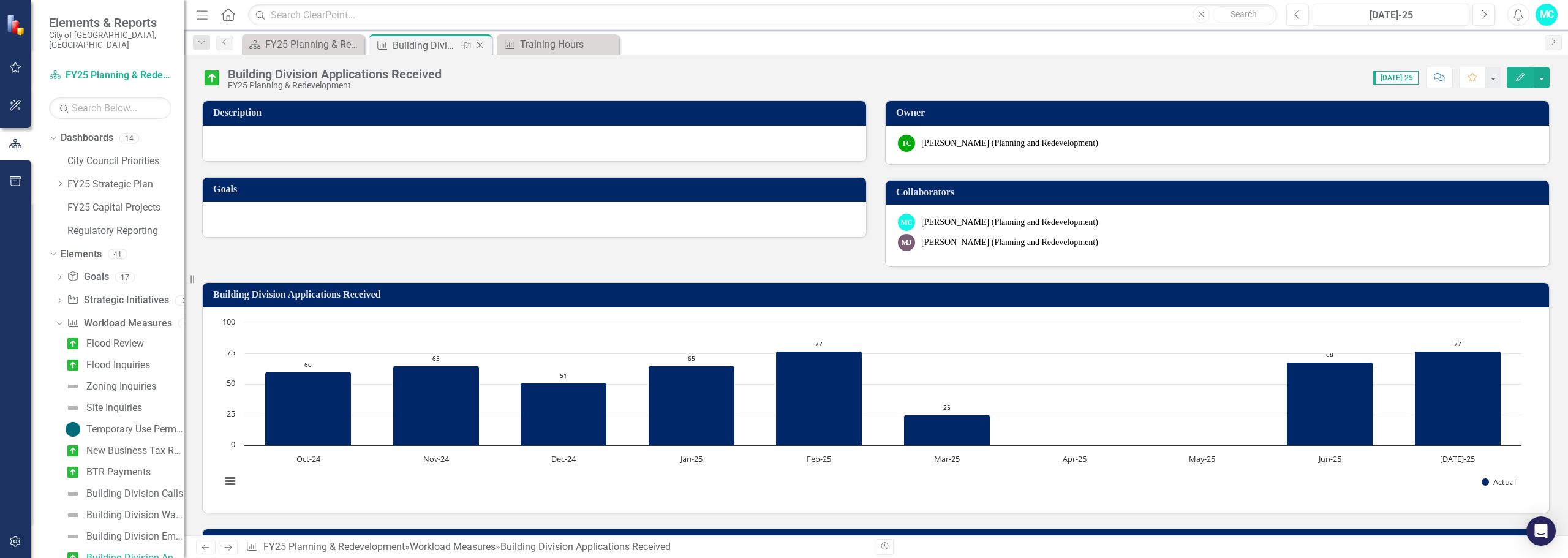
click at [479, 46] on icon "Close" at bounding box center [480, 45] width 12 height 10
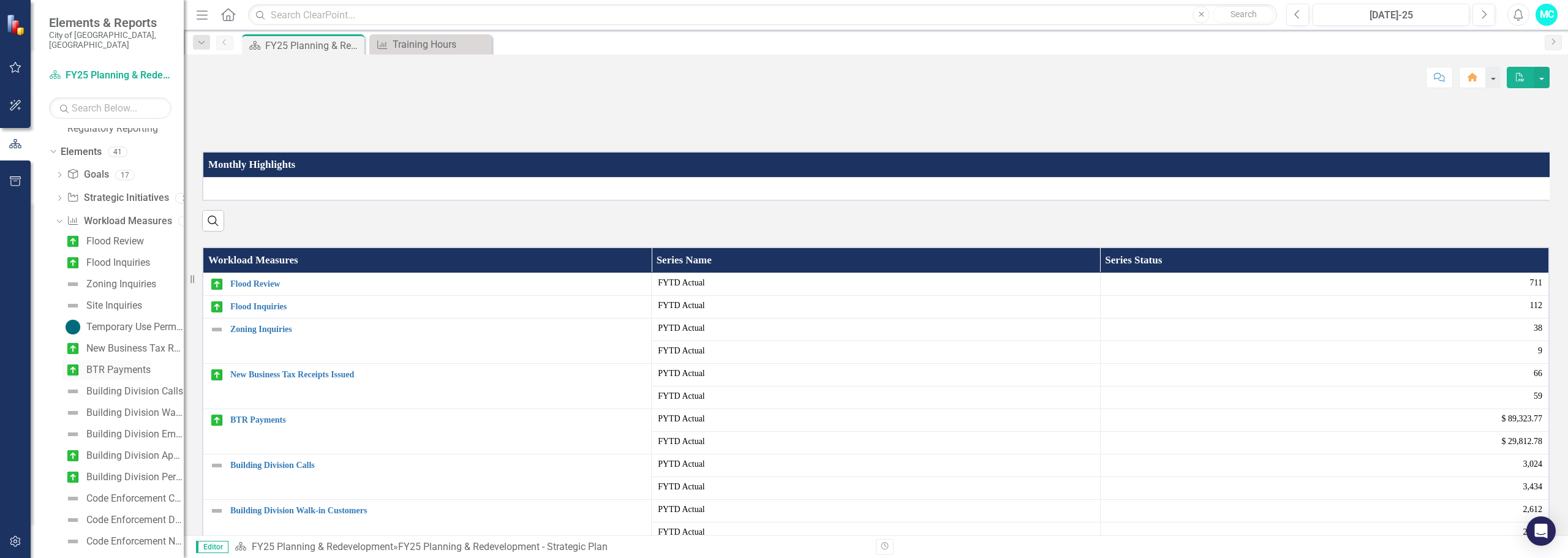
scroll to position [123, 0]
click at [115, 409] on div "Building Division Emails" at bounding box center [135, 414] width 97 height 11
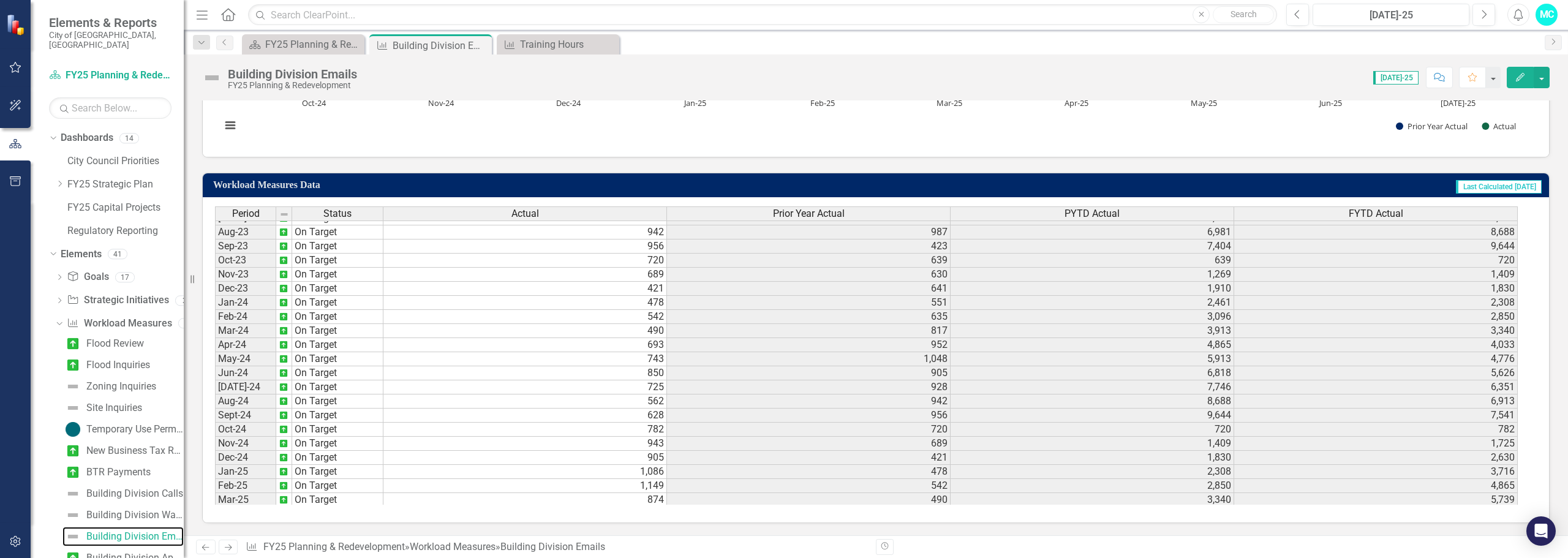
scroll to position [408, 0]
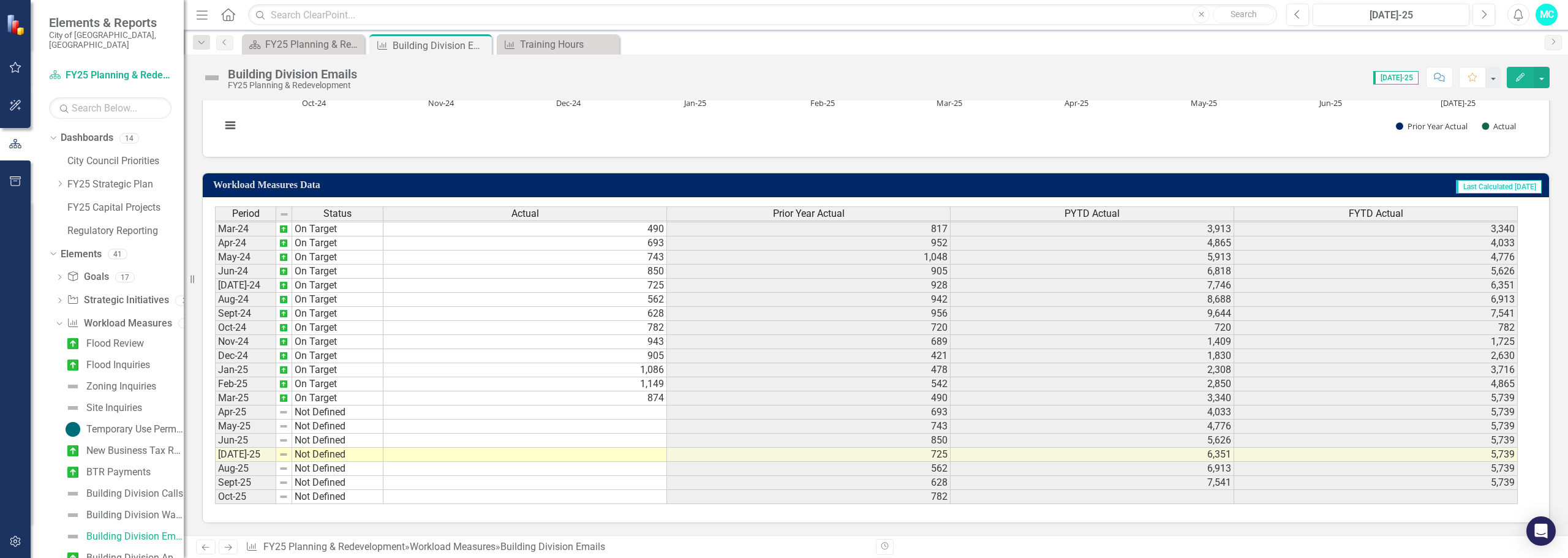
click at [410, 451] on tbody "Nov-22 On Target 630 354 764 1,269 Dec-22 Not Defined 641 261 1,025 1,910 Jan-2…" at bounding box center [866, 250] width 1303 height 508
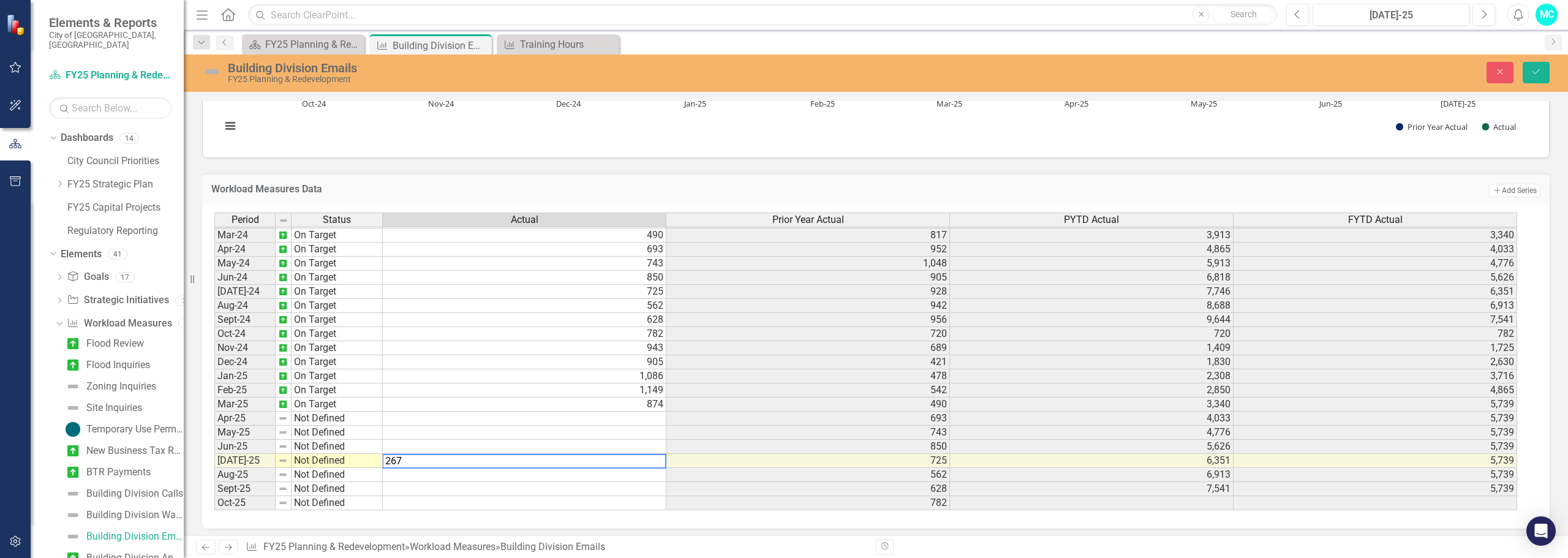
type textarea "267"
click at [332, 463] on td "Not Defined" at bounding box center [337, 460] width 91 height 14
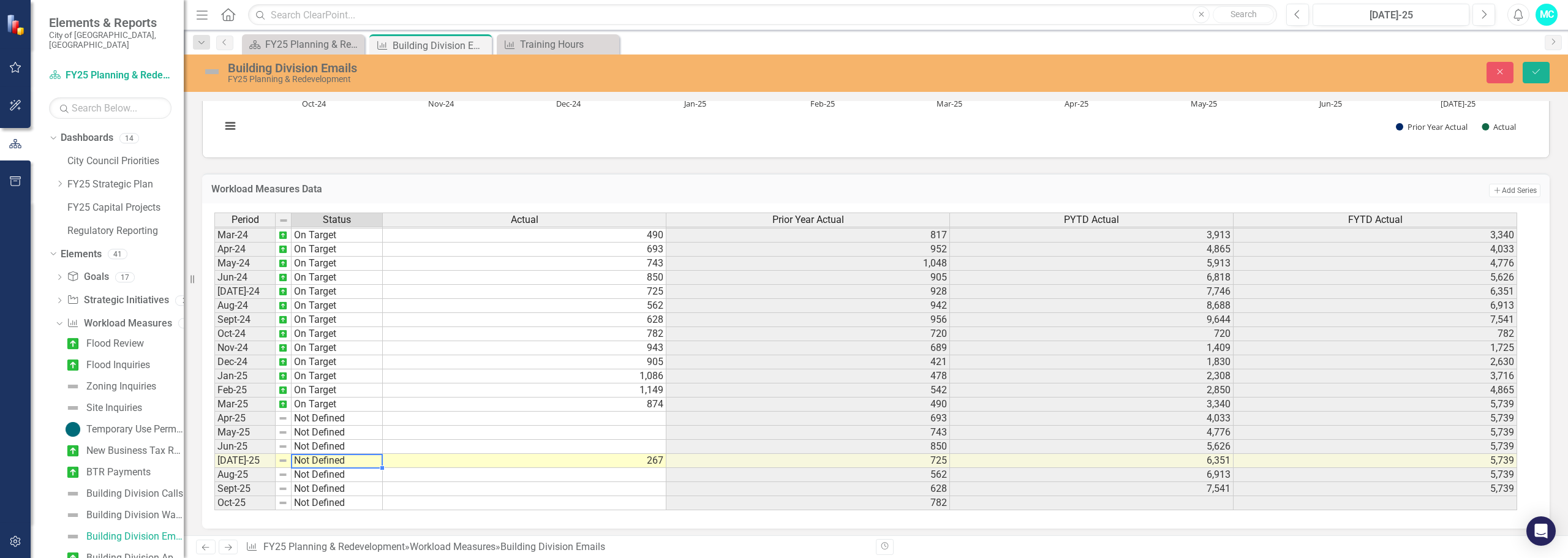
click at [332, 463] on td "Not Defined" at bounding box center [337, 460] width 91 height 14
type textarea "On Target"
click at [340, 388] on div "Period Status Actual Prior Year Actual PYTD Actual FYTD Actual Feb-23 No Target…" at bounding box center [871, 362] width 1314 height 298
click at [1541, 74] on icon "Save" at bounding box center [1536, 72] width 11 height 9
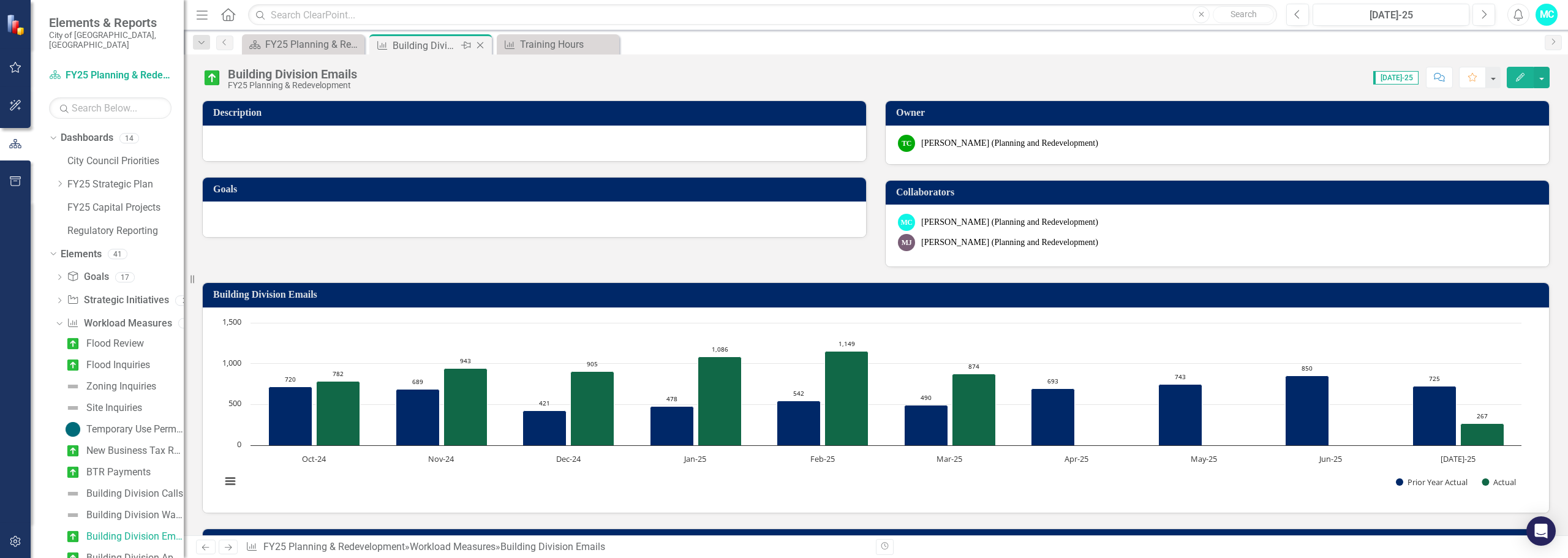
click at [479, 42] on icon "Close" at bounding box center [480, 45] width 12 height 10
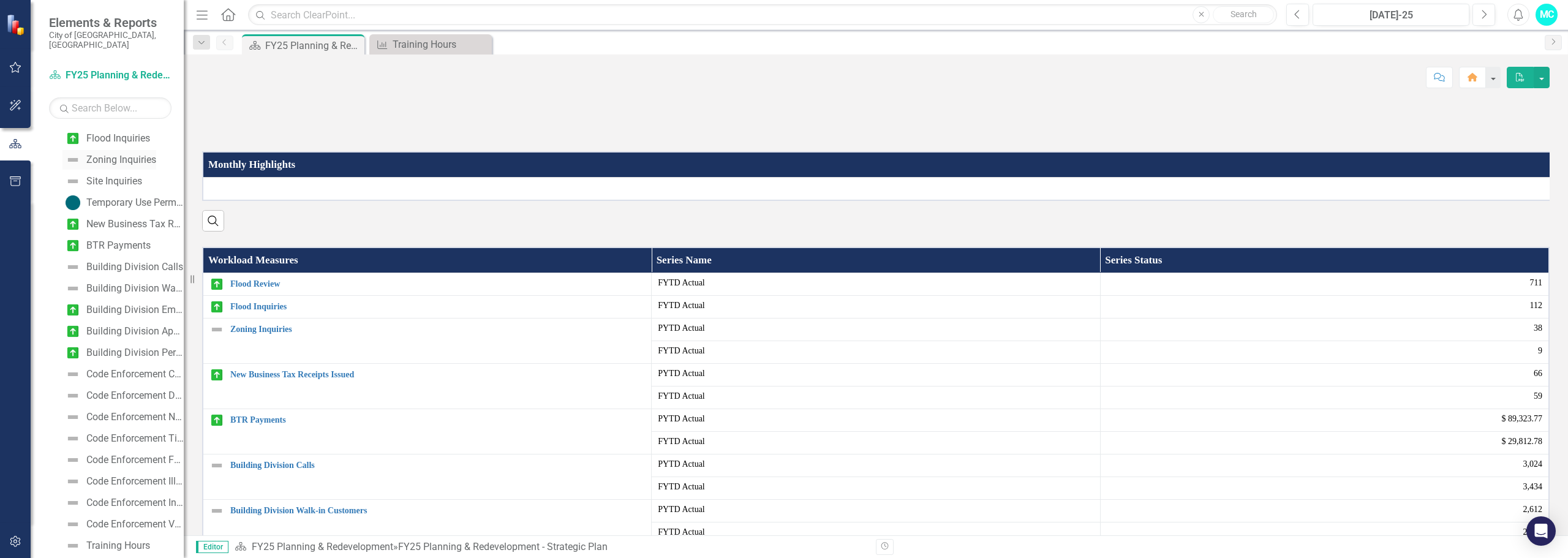
scroll to position [242, 0]
click at [417, 35] on div "Workload Measures Training Hours Close" at bounding box center [430, 44] width 123 height 20
click at [417, 44] on div "Training Hours" at bounding box center [433, 44] width 81 height 15
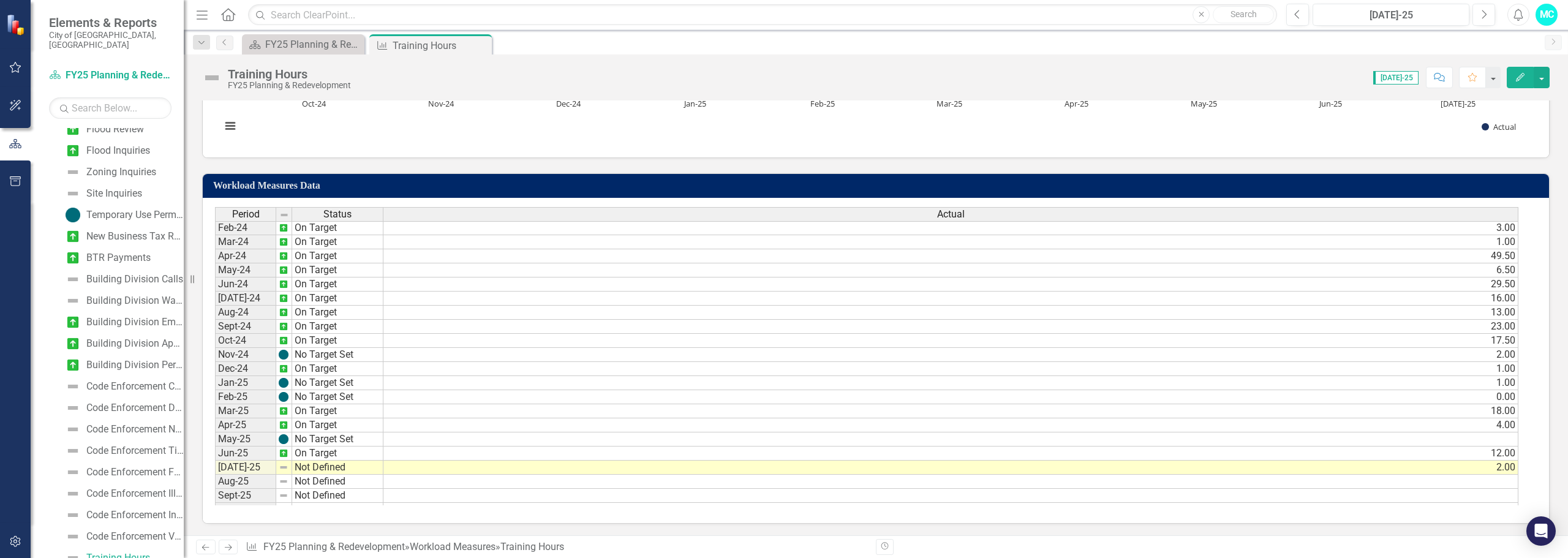
scroll to position [408, 0]
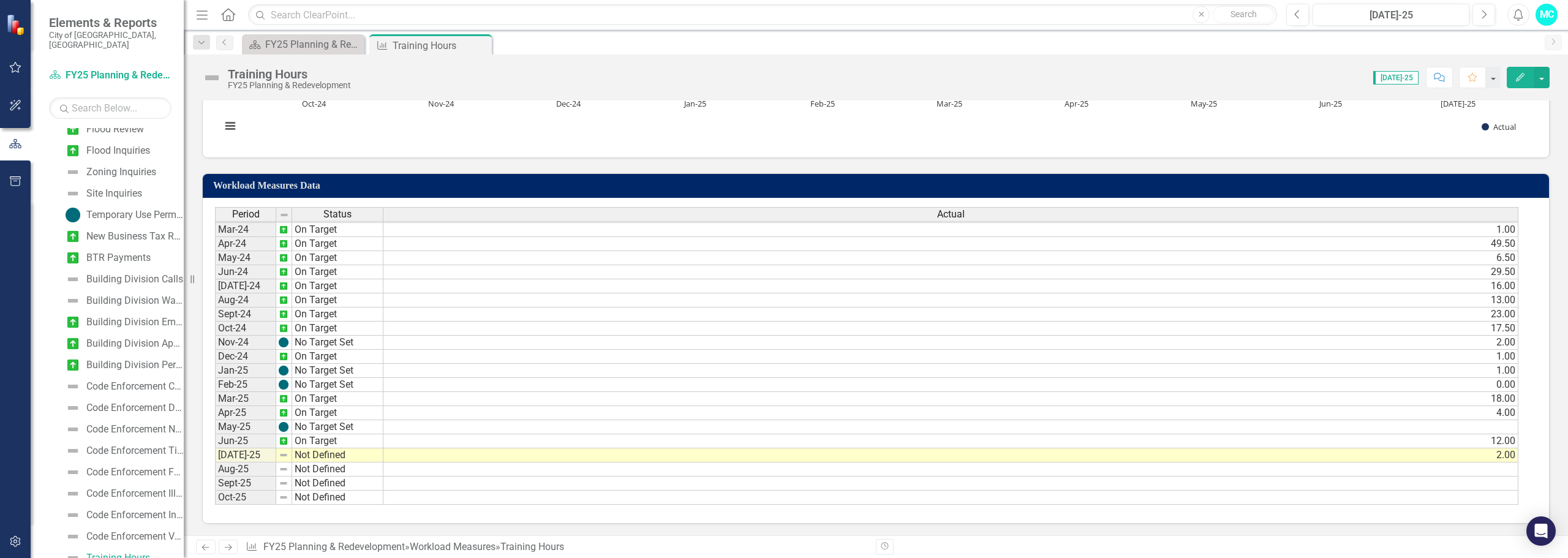
click at [415, 455] on tbody "Dec-22 Not Defined 31.00 Jan-23 Not Defined 19.00 Feb-23 Not Defined 12.00 Mar-…" at bounding box center [866, 258] width 1303 height 494
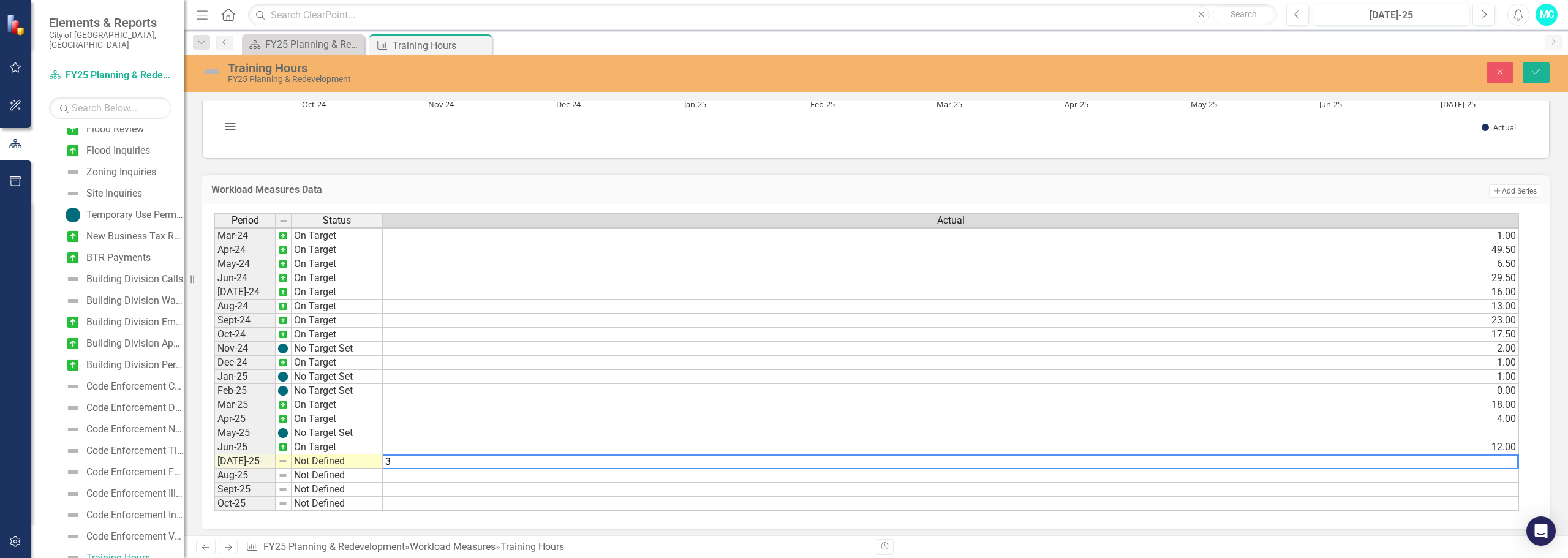
type textarea "3"
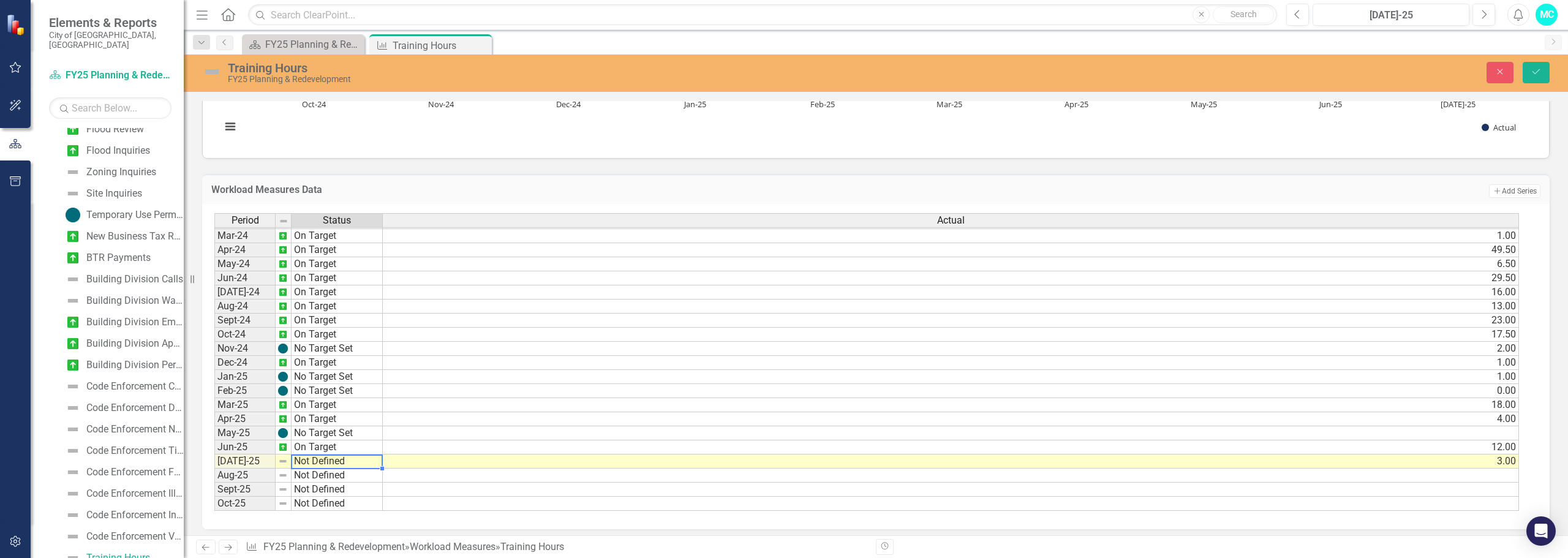
click at [358, 465] on td "Not Defined" at bounding box center [337, 461] width 91 height 14
type textarea "On Target"
click at [351, 387] on div "Period Status Actual Feb-23 Not Defined 12.00 Mar-23 Not Defined 1.50 Apr-23 No…" at bounding box center [871, 362] width 1314 height 298
click at [1539, 72] on icon "Save" at bounding box center [1536, 72] width 11 height 9
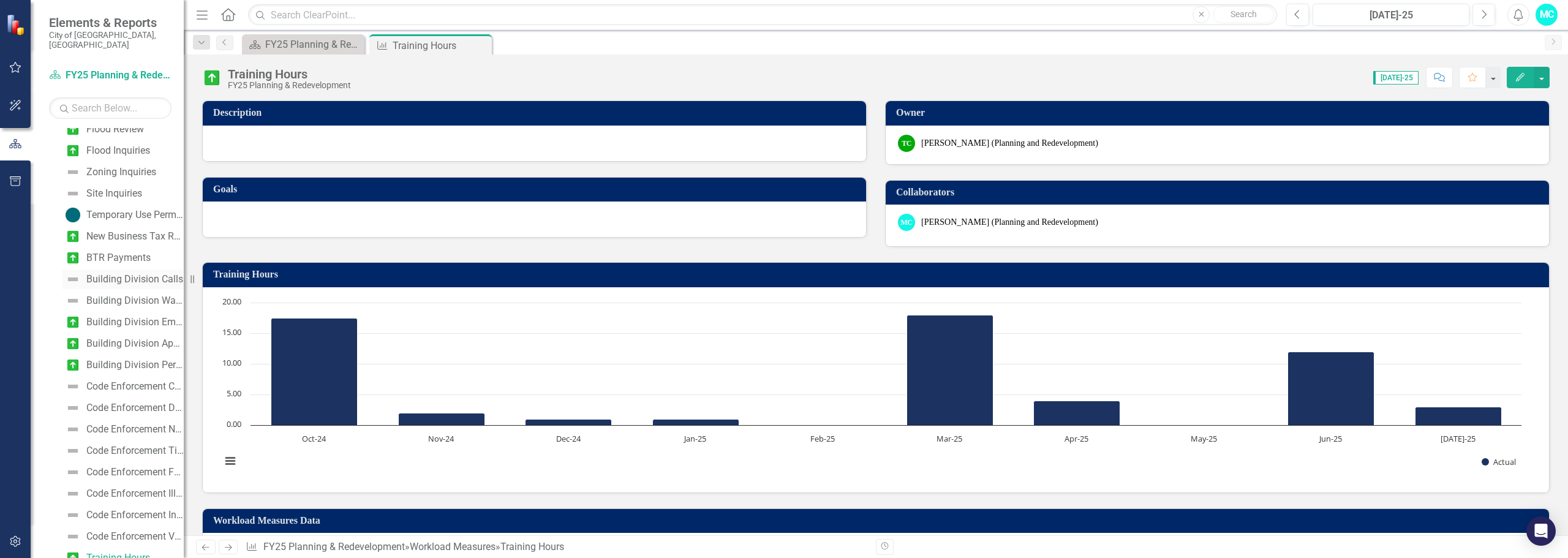
click at [113, 273] on div "Building Division Calls" at bounding box center [135, 279] width 97 height 11
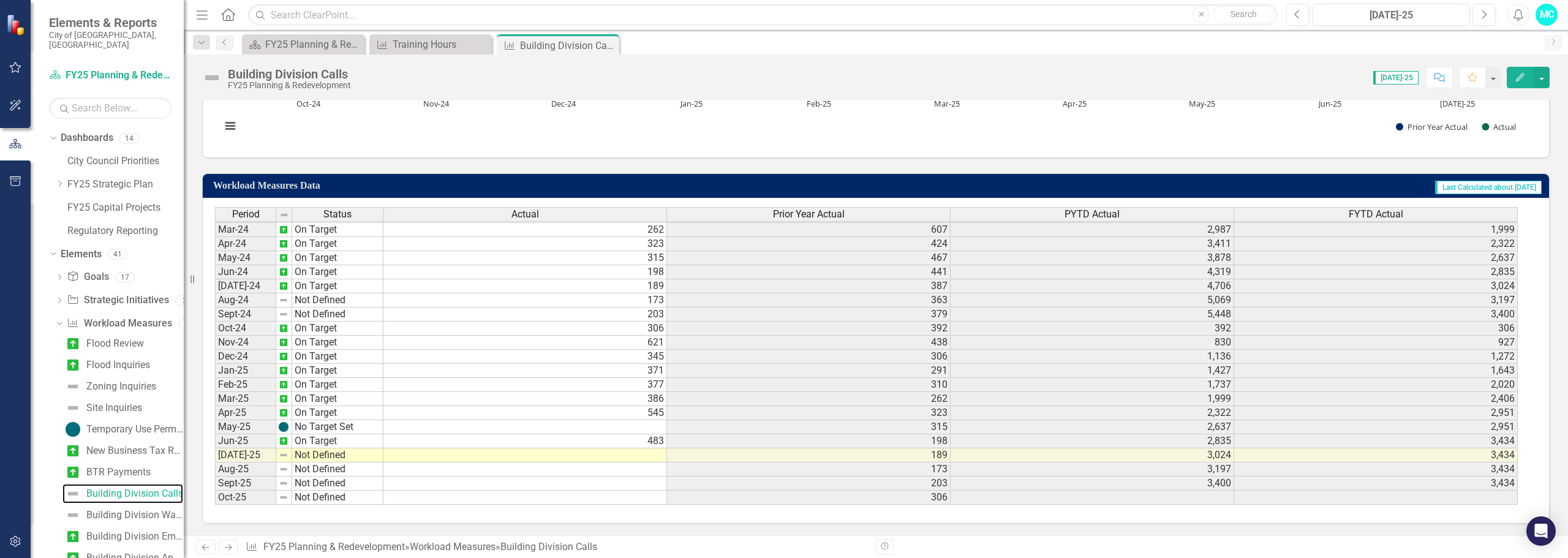
scroll to position [356, 0]
click at [410, 455] on tbody "Dec-22 On Target 489 531 1,866 1,323 Jan-23 On Target 590 531 2,397 1,913 Feb-2…" at bounding box center [866, 257] width 1303 height 494
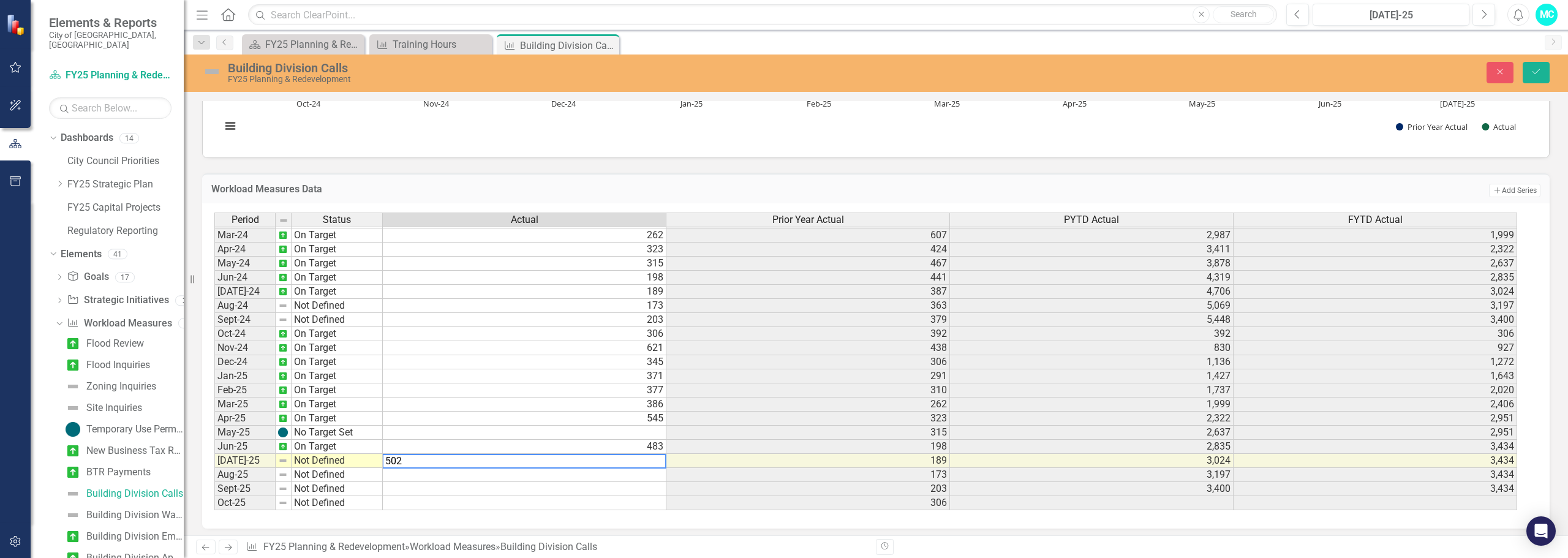
type textarea "502"
click at [344, 459] on td "Not Defined" at bounding box center [337, 460] width 91 height 14
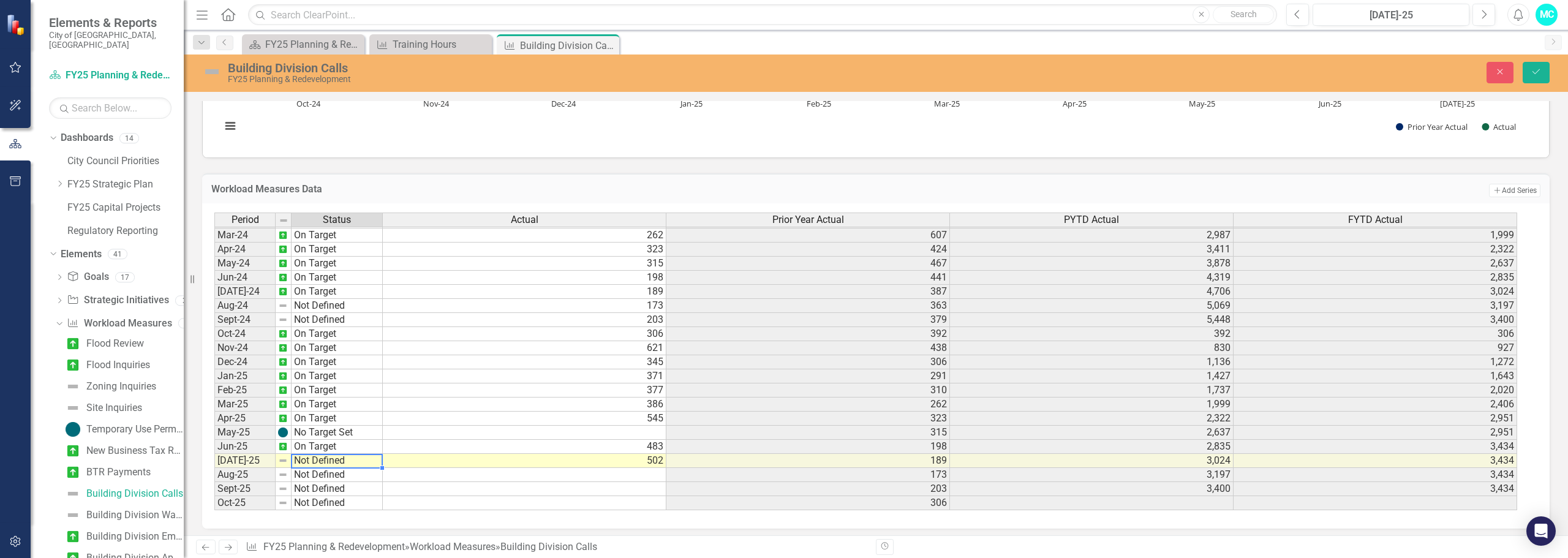
click at [344, 459] on td "Not Defined" at bounding box center [337, 460] width 91 height 14
type textarea "On Target"
click at [335, 380] on div "Period Status Actual Prior Year Actual PYTD Actual FYTD Actual Feb-23 No Target…" at bounding box center [871, 362] width 1314 height 298
click at [1543, 68] on button "Save" at bounding box center [1536, 72] width 27 height 21
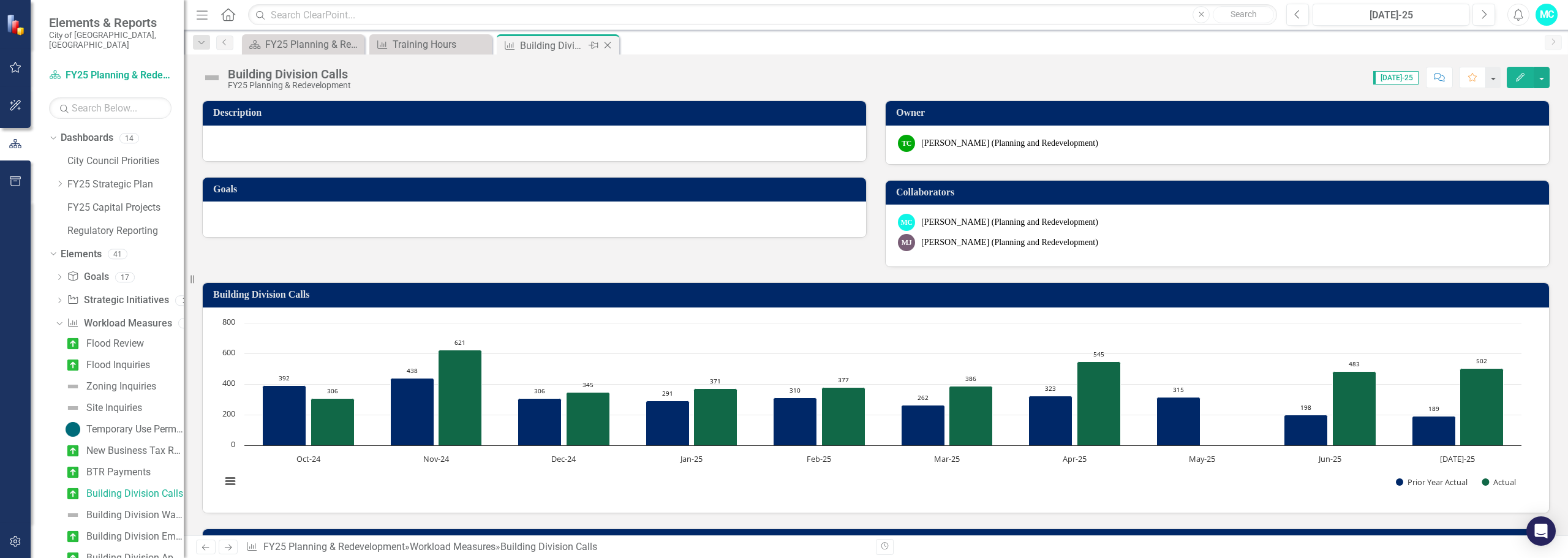
click at [609, 46] on icon "Close" at bounding box center [607, 45] width 12 height 10
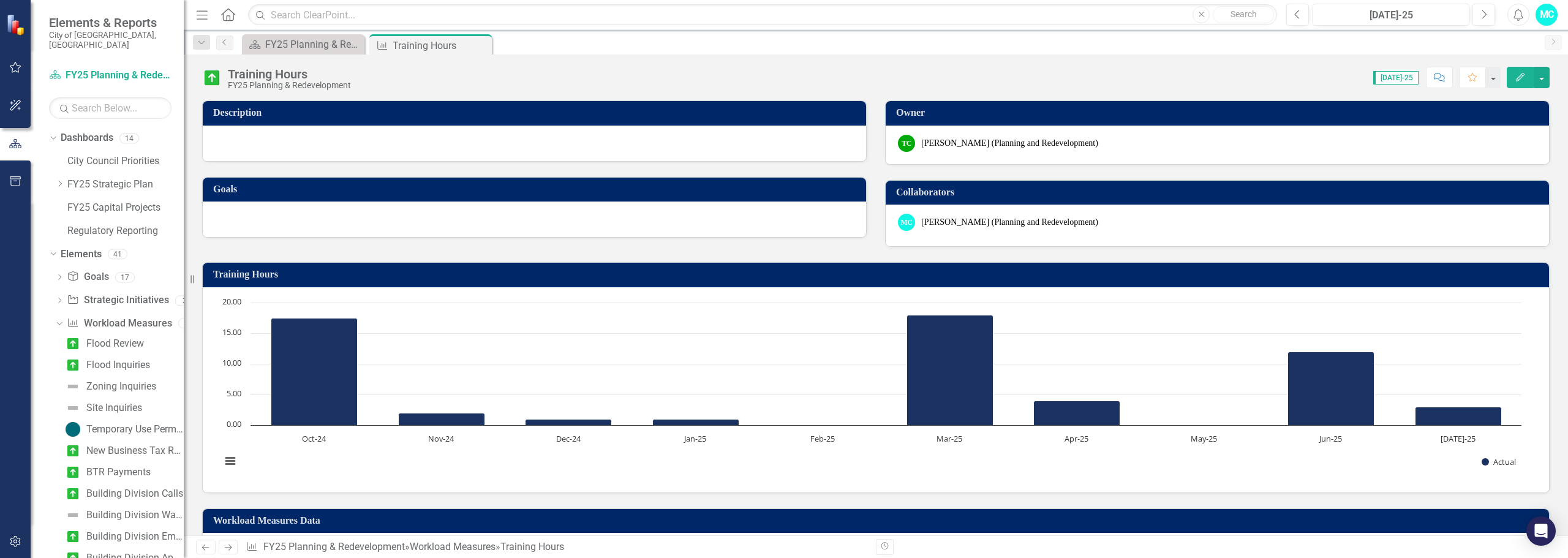
scroll to position [215, 0]
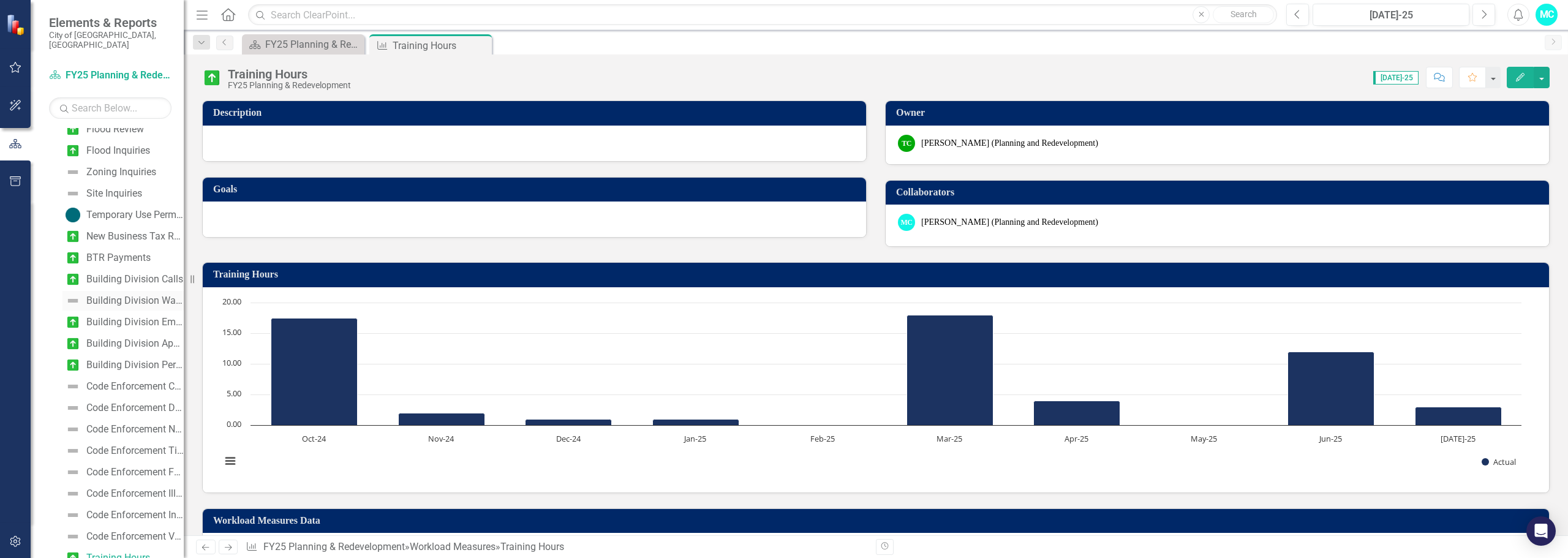
click at [106, 296] on div "Building Division Walk-in Customers" at bounding box center [135, 301] width 97 height 11
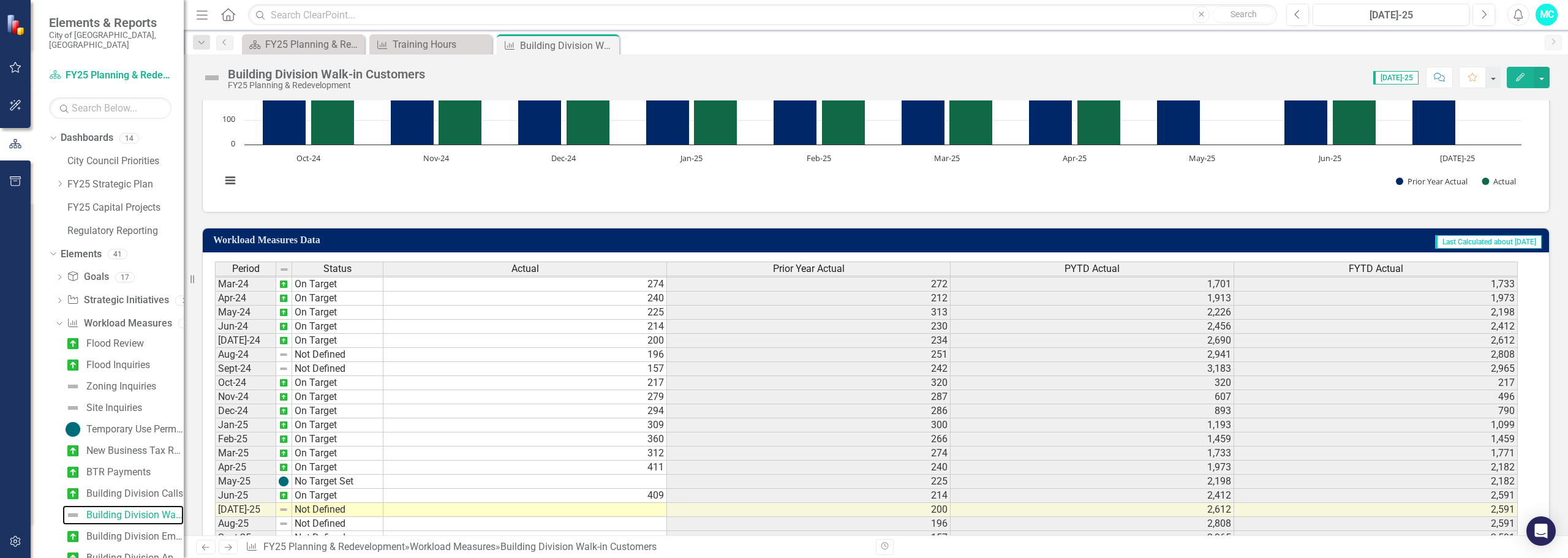
scroll to position [356, 0]
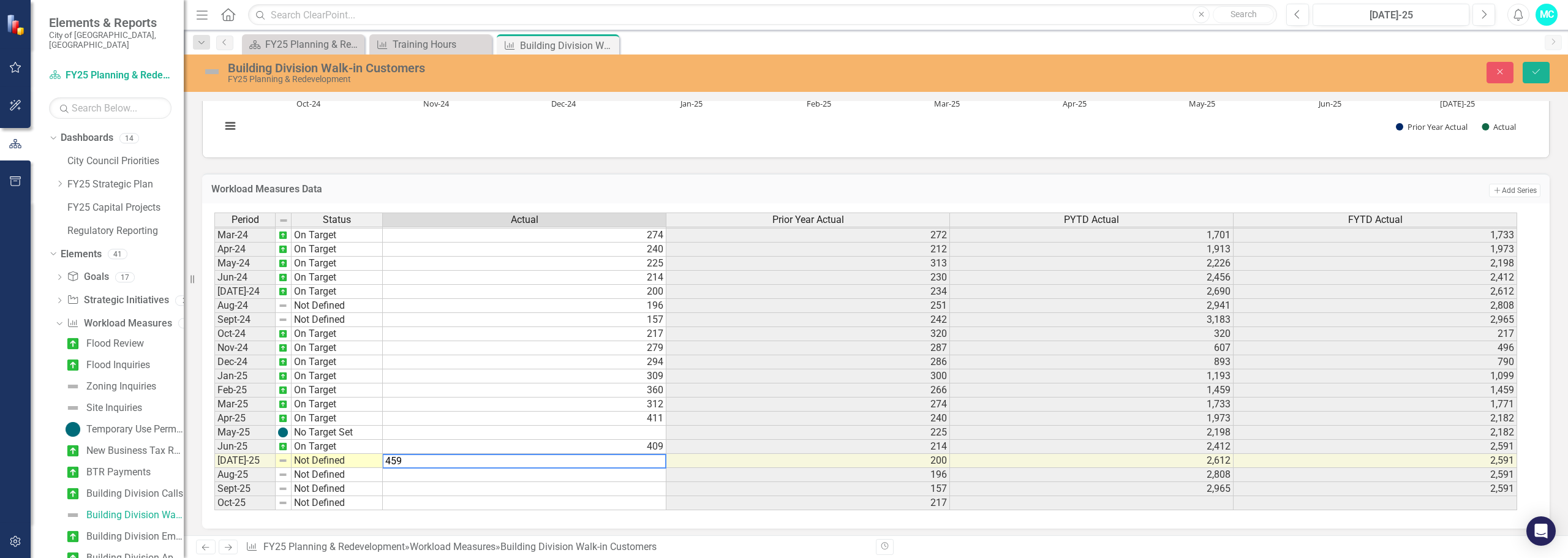
type textarea "459"
click at [371, 457] on td "Not Defined" at bounding box center [337, 460] width 91 height 14
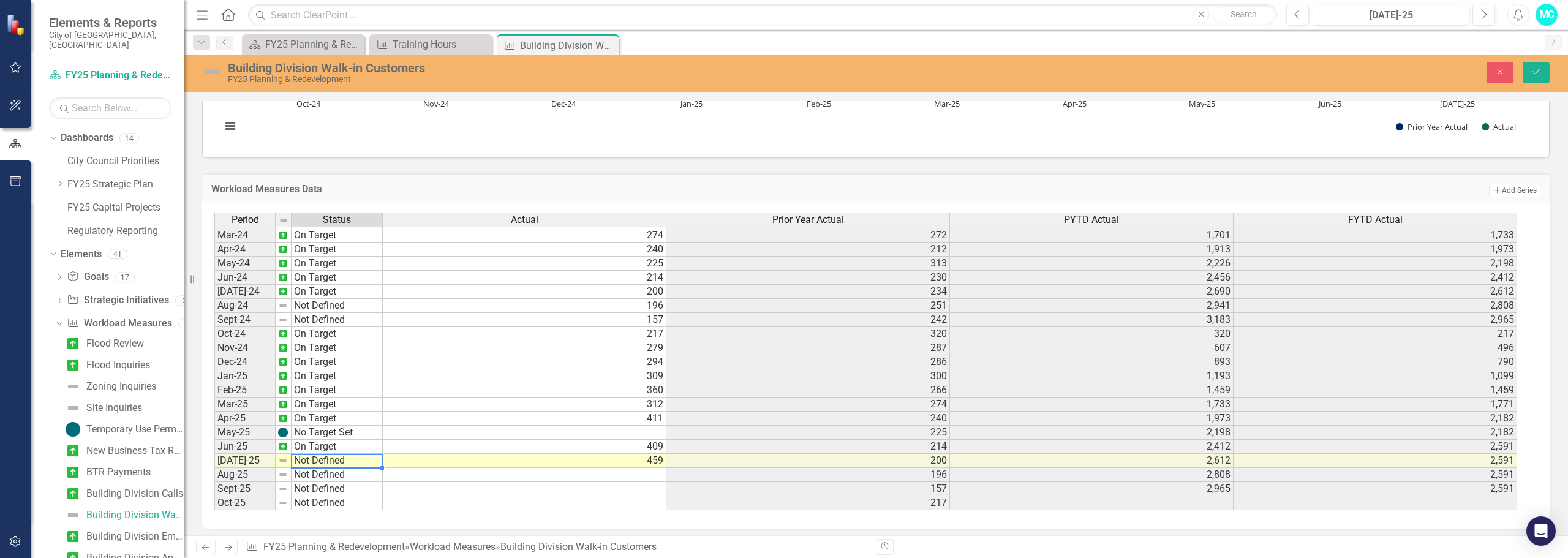
click at [371, 457] on td "Not Defined" at bounding box center [337, 460] width 91 height 14
type textarea "On Target"
click at [349, 392] on div "Period Status Actual Prior Year Actual PYTD Actual FYTD Actual Feb-23 No Target…" at bounding box center [871, 362] width 1314 height 298
click at [1538, 68] on icon "Save" at bounding box center [1536, 72] width 11 height 9
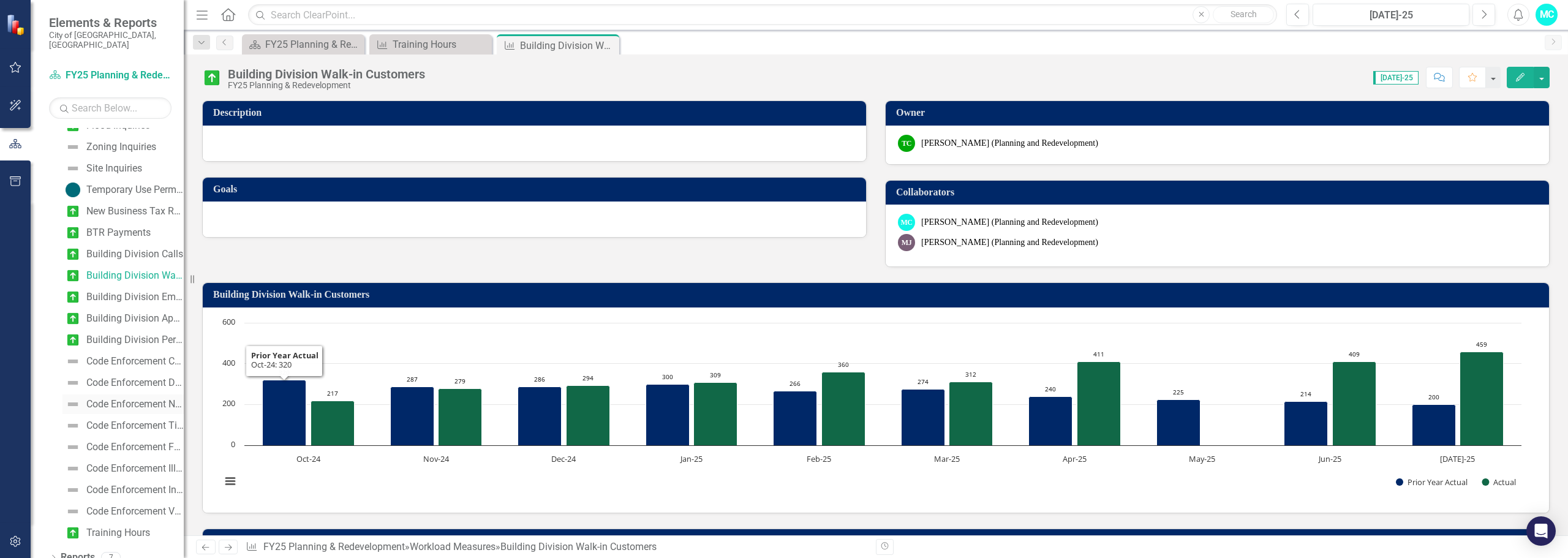
scroll to position [242, 0]
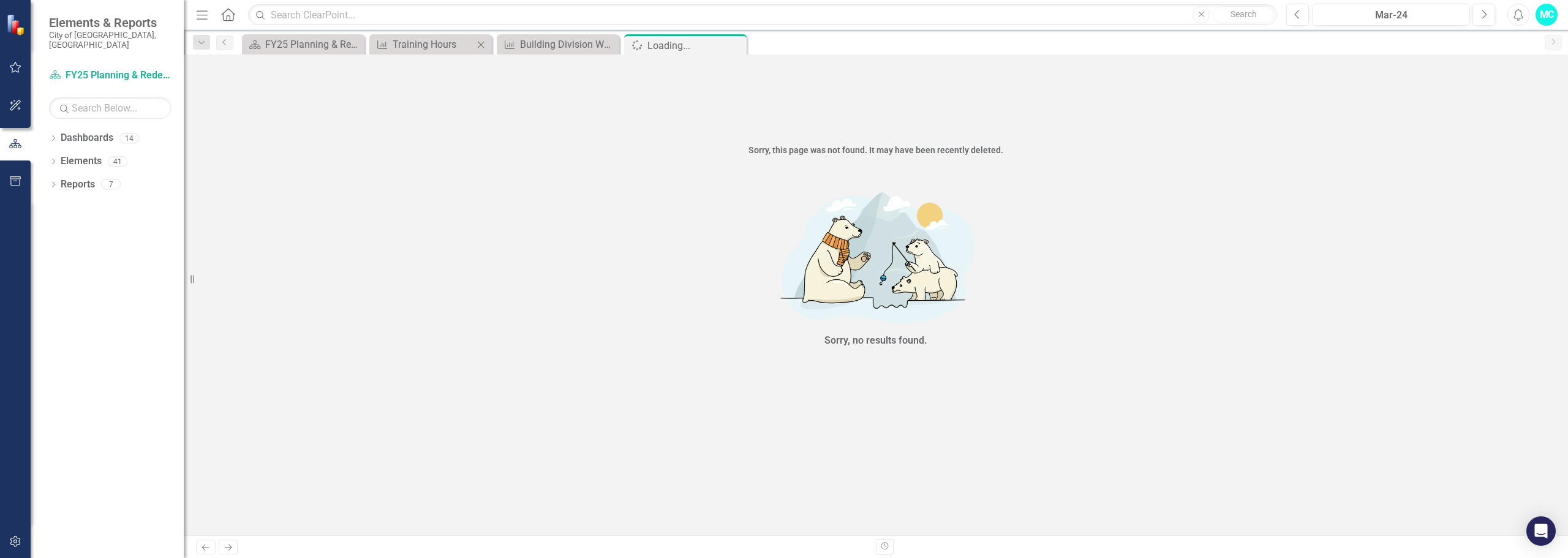
click at [443, 36] on div "Workload Measures Training Hours Close" at bounding box center [430, 44] width 123 height 20
click at [736, 46] on icon at bounding box center [735, 45] width 7 height 7
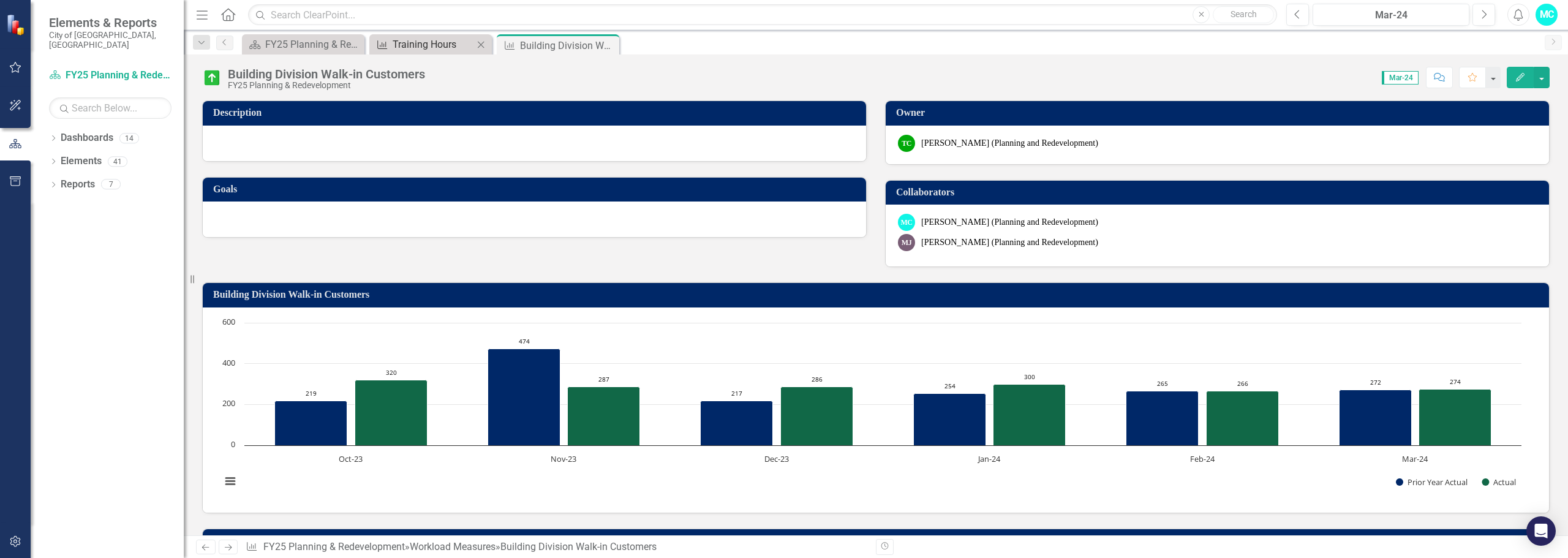
click at [440, 41] on div "Training Hours" at bounding box center [433, 44] width 81 height 15
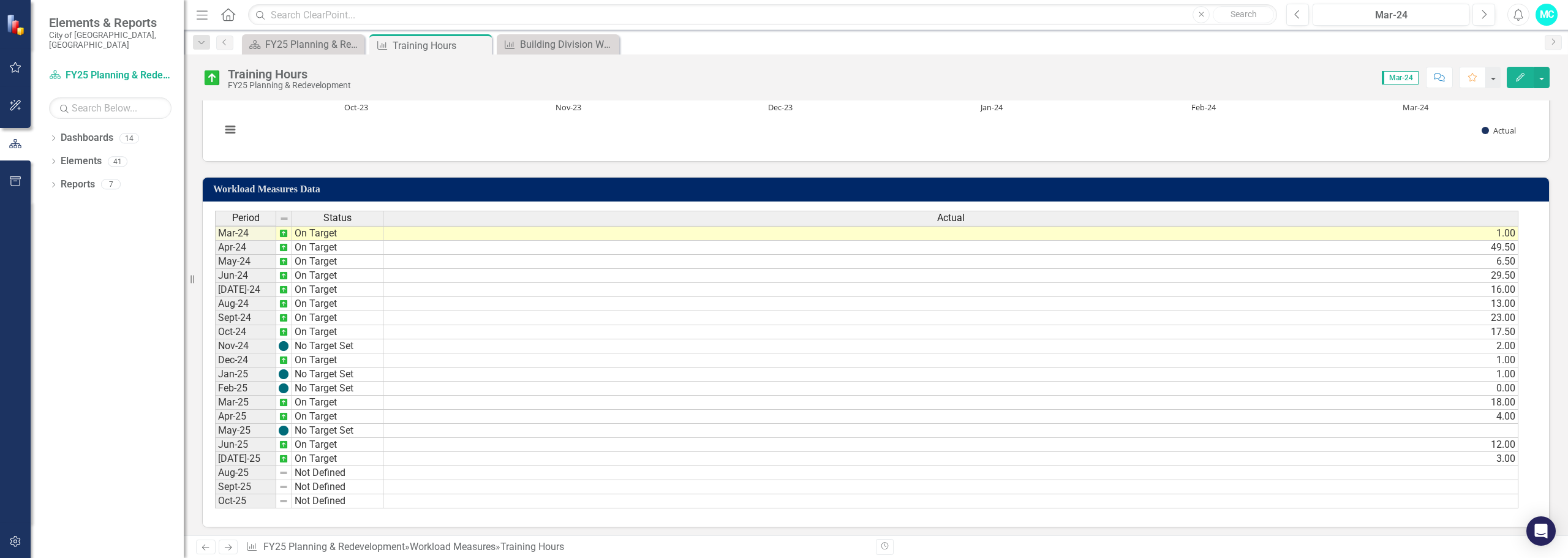
scroll to position [336, 0]
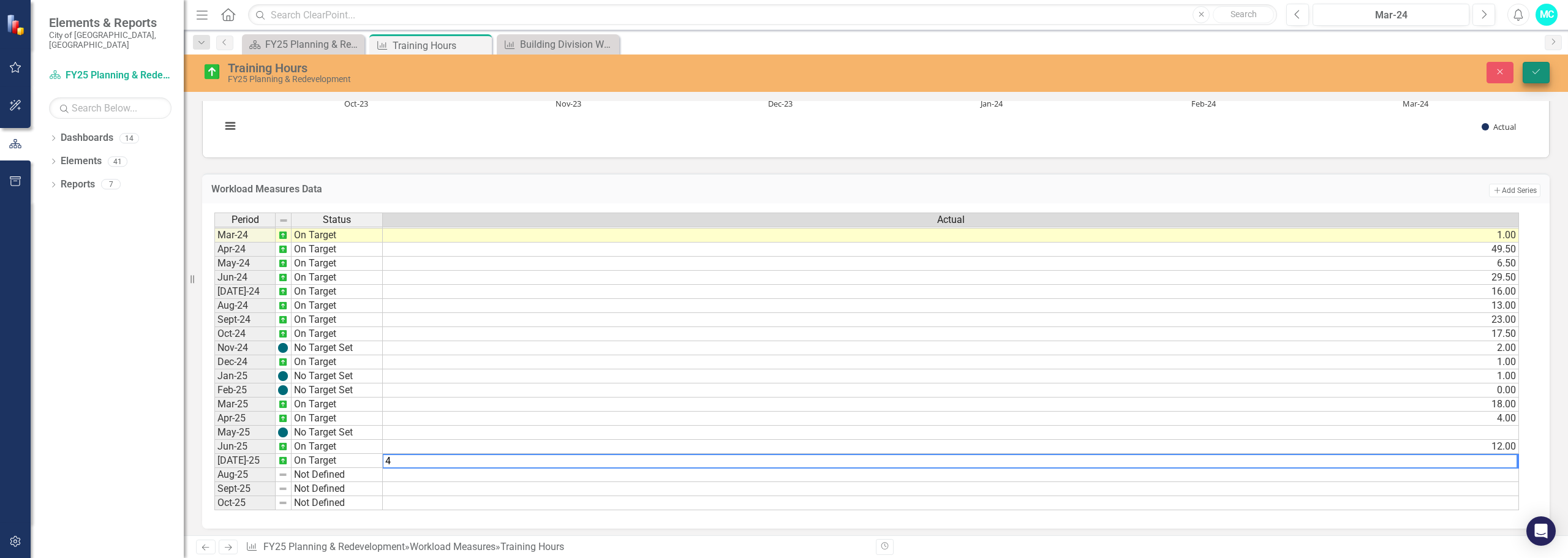
type textarea "4"
click at [1533, 72] on icon "Save" at bounding box center [1536, 72] width 11 height 9
